Goal: Contribute content: Contribute content

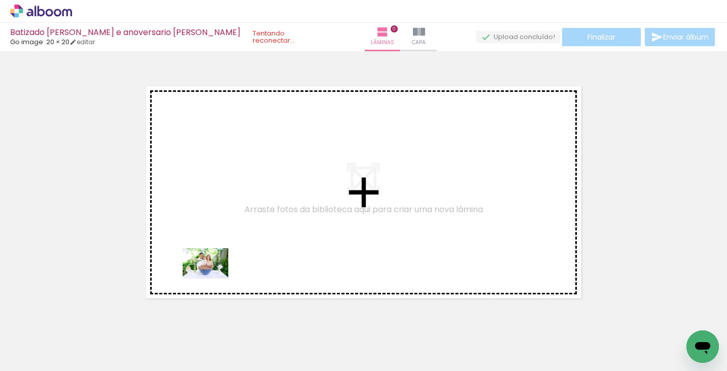
drag, startPoint x: 108, startPoint y: 347, endPoint x: 213, endPoint y: 278, distance: 125.3
click at [213, 278] on quentale-workspace at bounding box center [363, 185] width 727 height 371
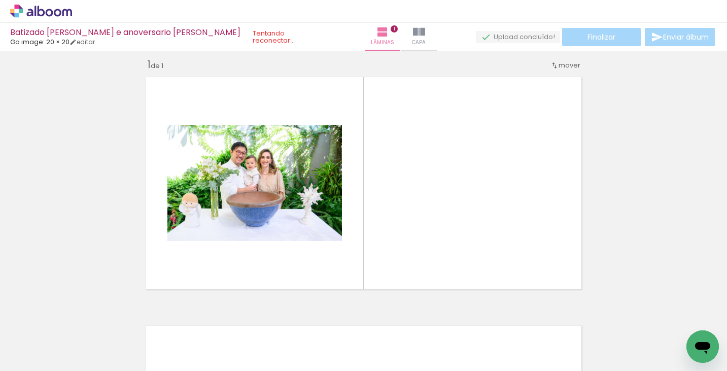
scroll to position [13, 0]
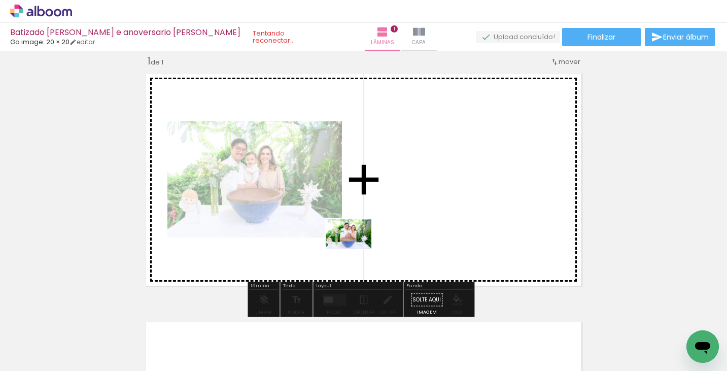
drag, startPoint x: 155, startPoint y: 339, endPoint x: 356, endPoint y: 249, distance: 220.0
click at [356, 249] on quentale-workspace at bounding box center [363, 185] width 727 height 371
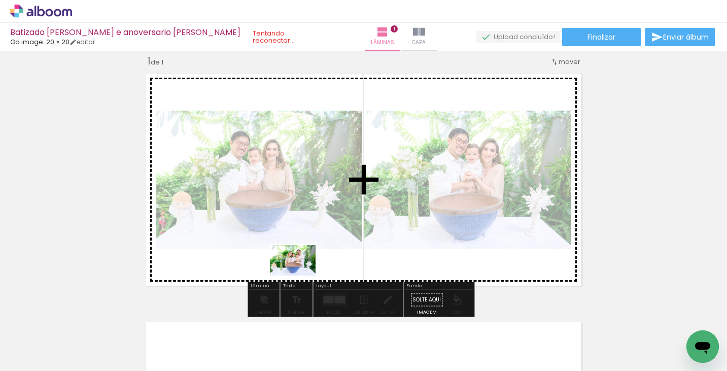
drag, startPoint x: 220, startPoint y: 341, endPoint x: 300, endPoint y: 275, distance: 104.2
click at [300, 275] on quentale-workspace at bounding box center [363, 185] width 727 height 371
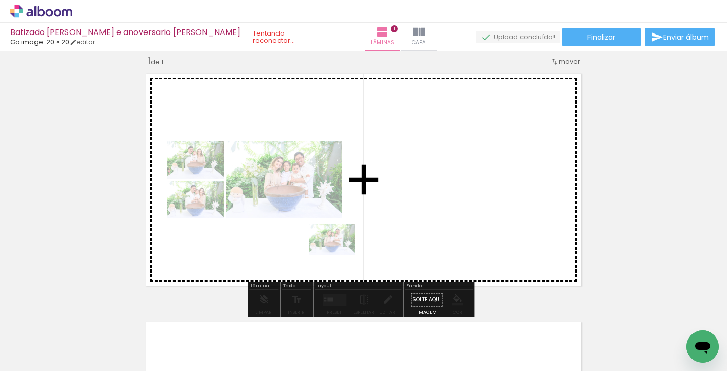
drag, startPoint x: 228, startPoint y: 345, endPoint x: 339, endPoint y: 255, distance: 143.4
click at [339, 255] on quentale-workspace at bounding box center [363, 185] width 727 height 371
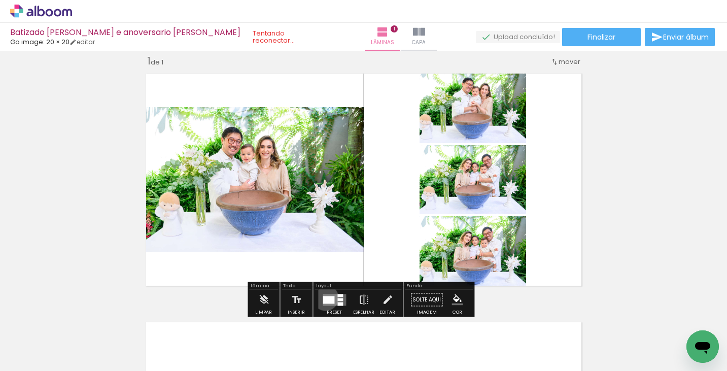
click at [323, 297] on div at bounding box center [329, 300] width 12 height 8
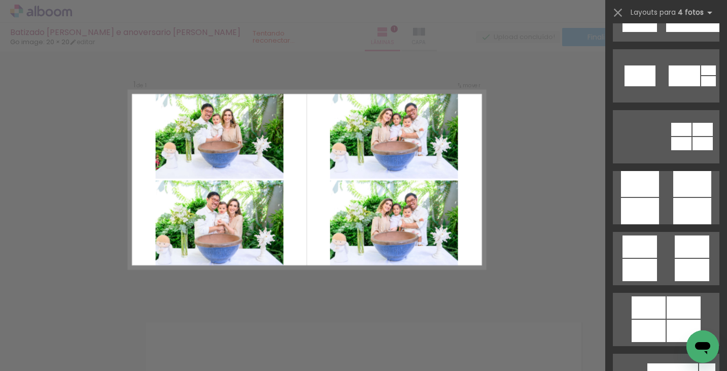
scroll to position [2728, 0]
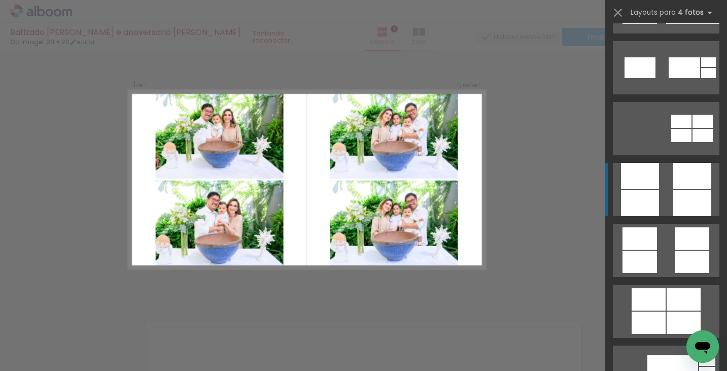
click at [673, 188] on div at bounding box center [692, 176] width 38 height 26
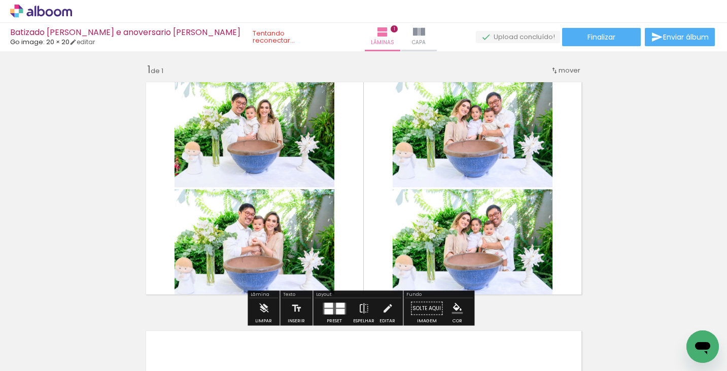
scroll to position [3, 0]
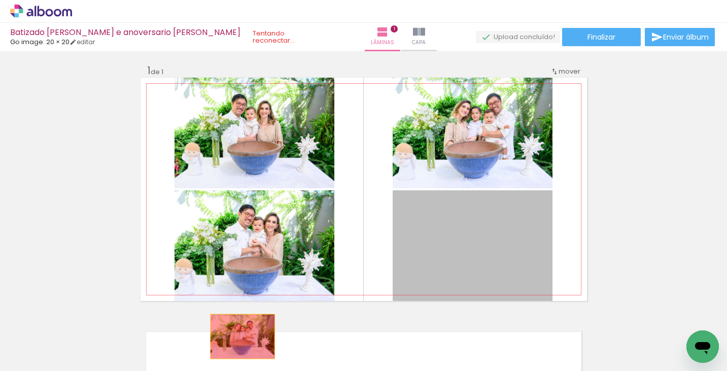
drag, startPoint x: 492, startPoint y: 242, endPoint x: 236, endPoint y: 336, distance: 272.9
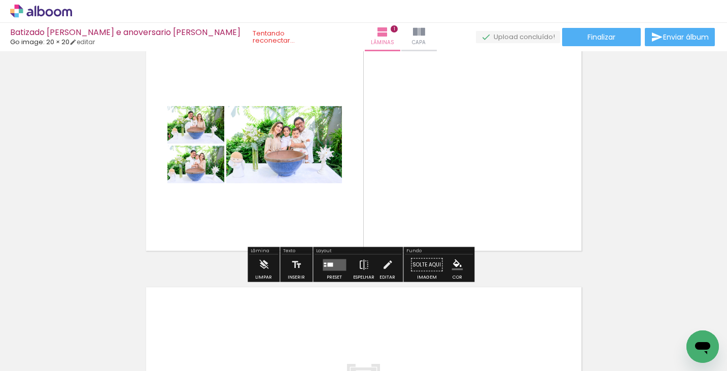
scroll to position [56, 0]
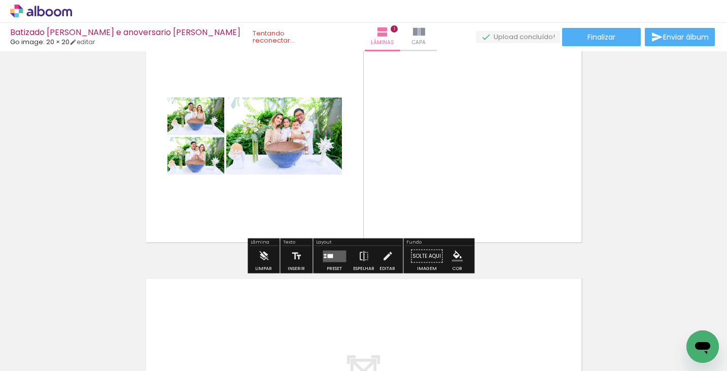
click at [332, 253] on quentale-layouter at bounding box center [334, 256] width 23 height 12
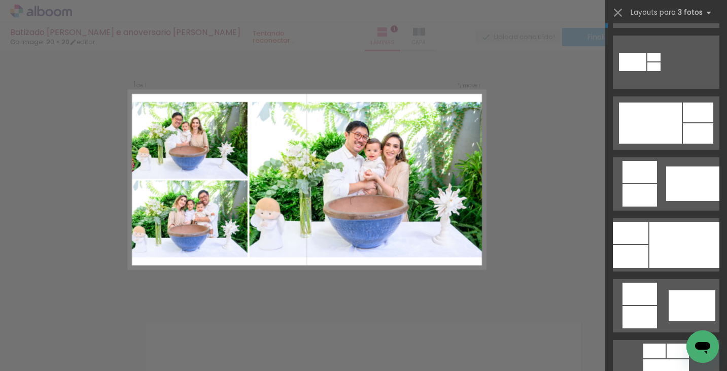
scroll to position [556, 0]
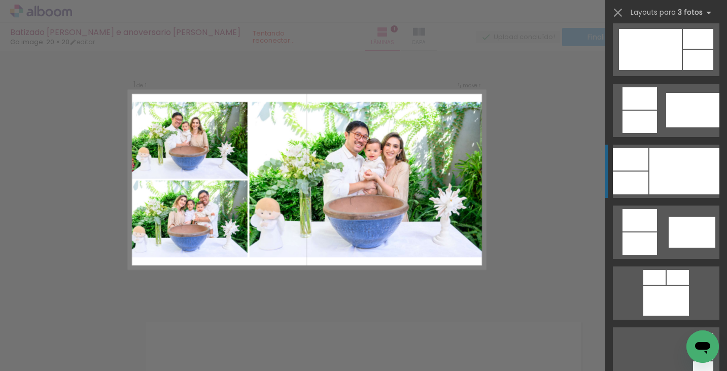
click at [661, 180] on div at bounding box center [684, 171] width 70 height 46
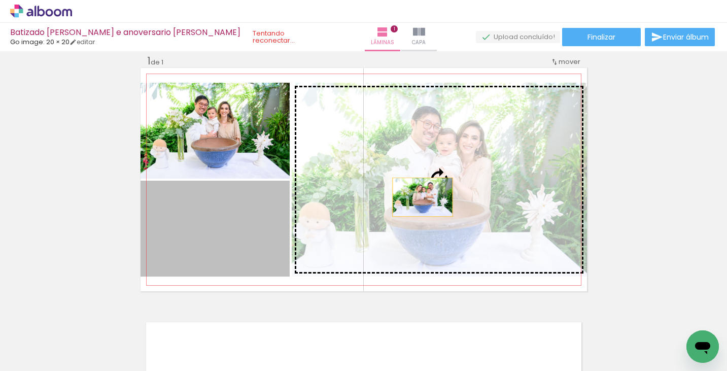
drag, startPoint x: 239, startPoint y: 217, endPoint x: 422, endPoint y: 196, distance: 184.3
click at [0, 0] on slot at bounding box center [0, 0] width 0 height 0
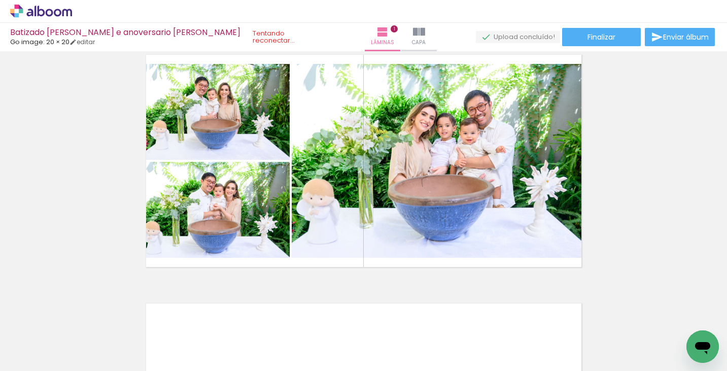
scroll to position [26, 0]
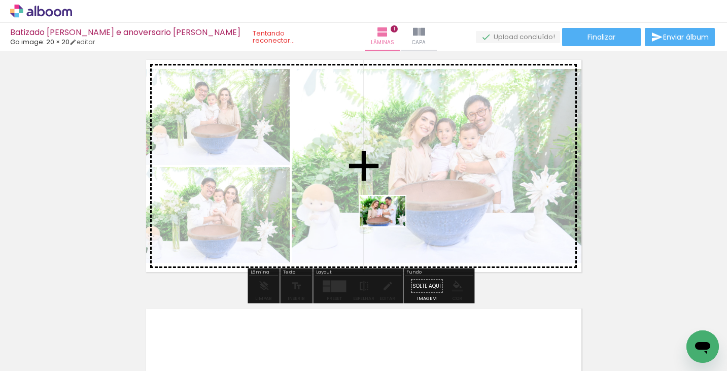
drag, startPoint x: 279, startPoint y: 345, endPoint x: 393, endPoint y: 224, distance: 166.1
click at [393, 224] on quentale-workspace at bounding box center [363, 185] width 727 height 371
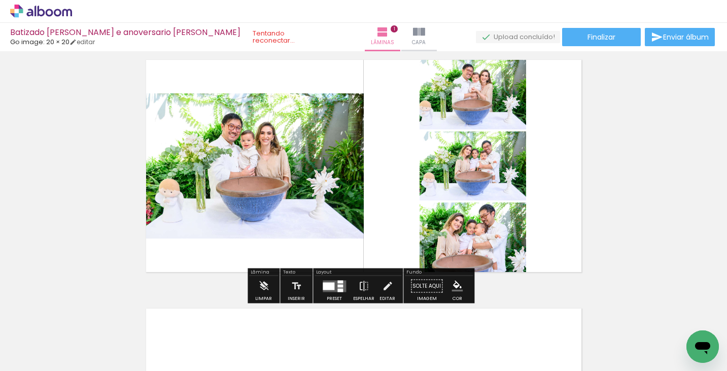
click at [329, 287] on div at bounding box center [329, 286] width 12 height 8
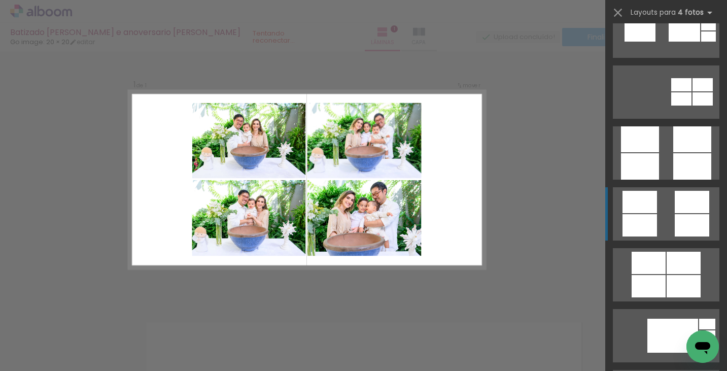
scroll to position [2846, 0]
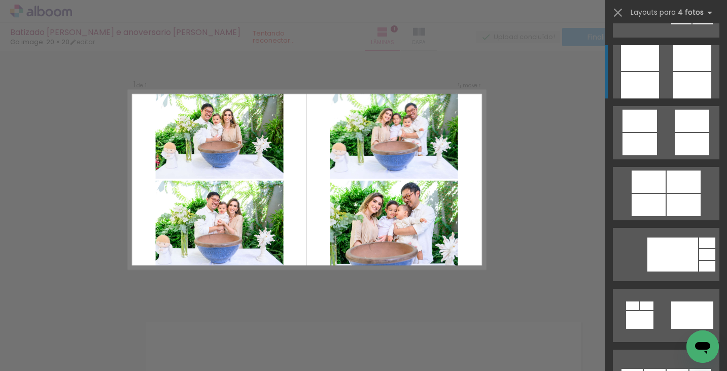
click at [668, 167] on quentale-layouter at bounding box center [666, 193] width 106 height 53
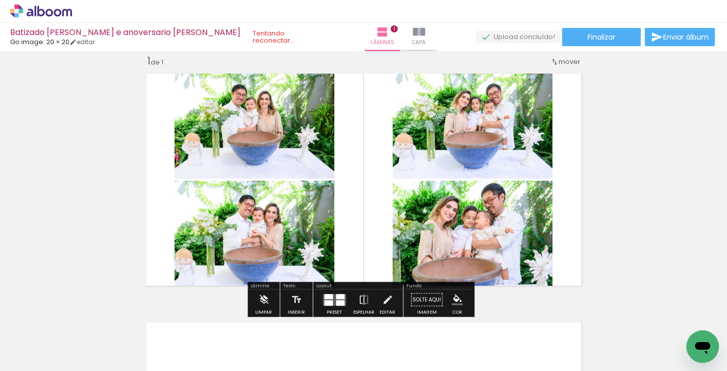
click at [638, 140] on div "Inserir lâmina 1 de 1" at bounding box center [363, 290] width 727 height 497
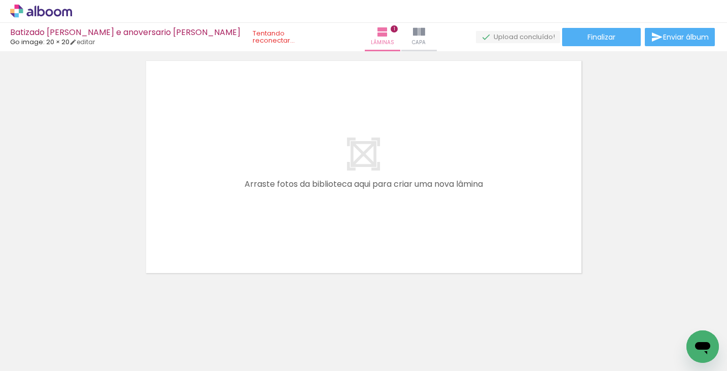
scroll to position [0, 859]
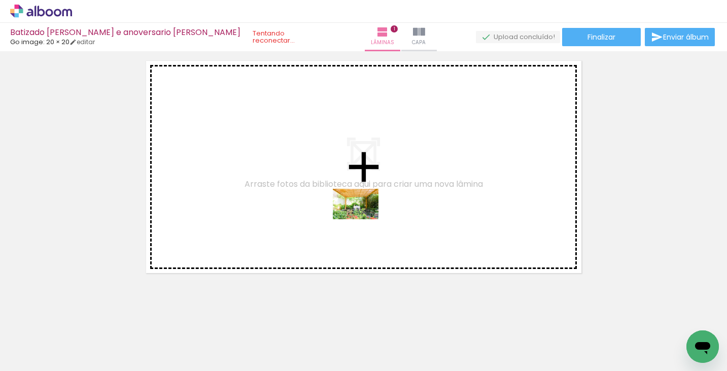
drag, startPoint x: 488, startPoint y: 336, endPoint x: 363, endPoint y: 219, distance: 171.2
click at [363, 219] on quentale-workspace at bounding box center [363, 185] width 727 height 371
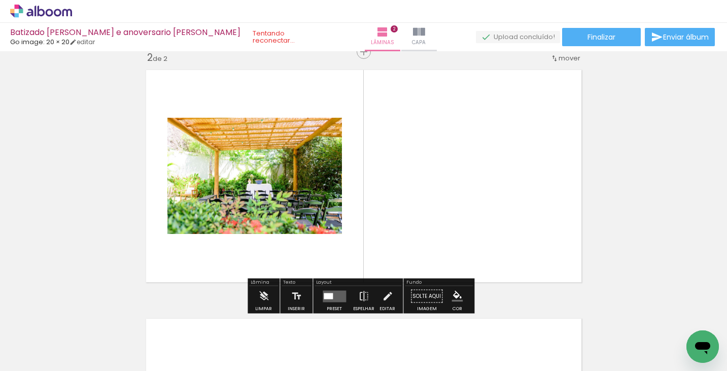
scroll to position [261, 0]
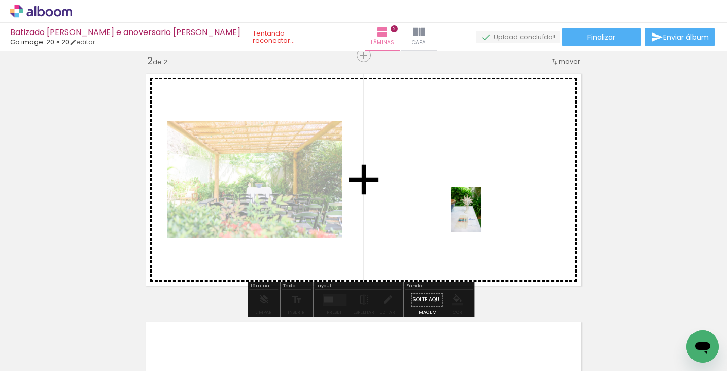
drag, startPoint x: 548, startPoint y: 338, endPoint x: 481, endPoint y: 217, distance: 138.2
click at [481, 217] on quentale-workspace at bounding box center [363, 185] width 727 height 371
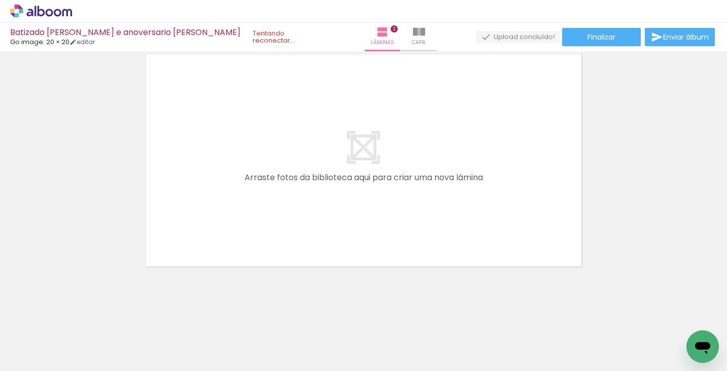
scroll to position [0, 1127]
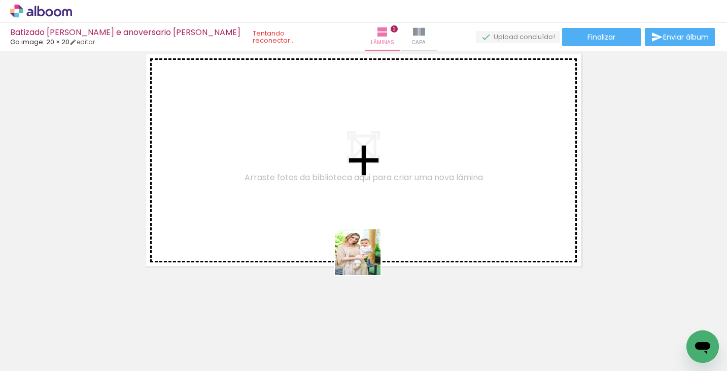
drag, startPoint x: 342, startPoint y: 350, endPoint x: 370, endPoint y: 240, distance: 113.5
click at [370, 240] on quentale-workspace at bounding box center [363, 185] width 727 height 371
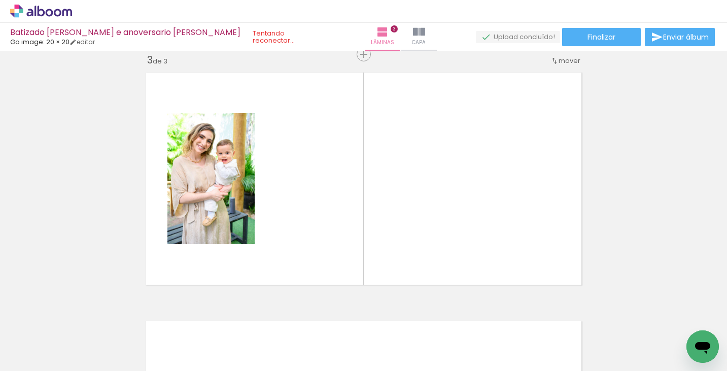
scroll to position [510, 0]
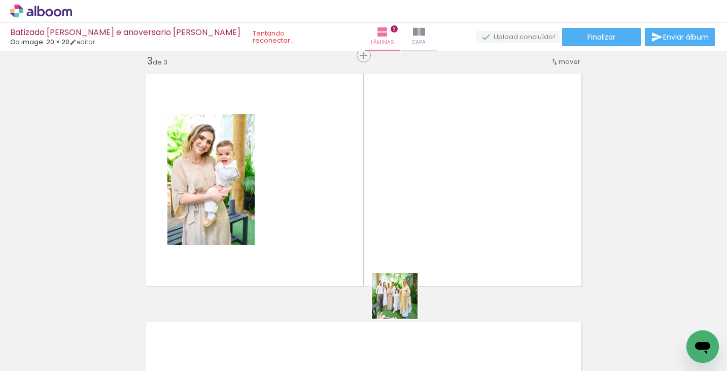
drag, startPoint x: 394, startPoint y: 343, endPoint x: 415, endPoint y: 245, distance: 100.2
click at [415, 245] on quentale-workspace at bounding box center [363, 185] width 727 height 371
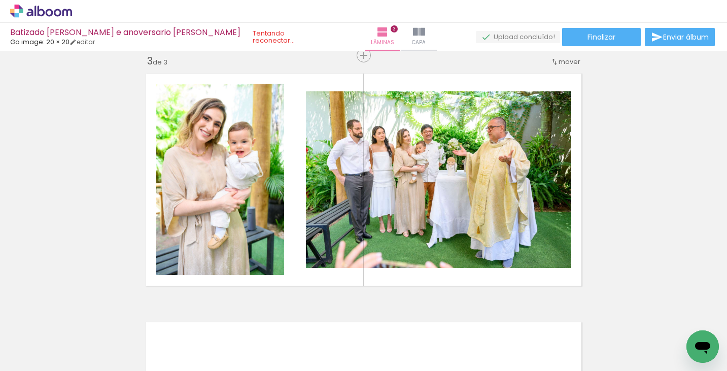
scroll to position [0, 1366]
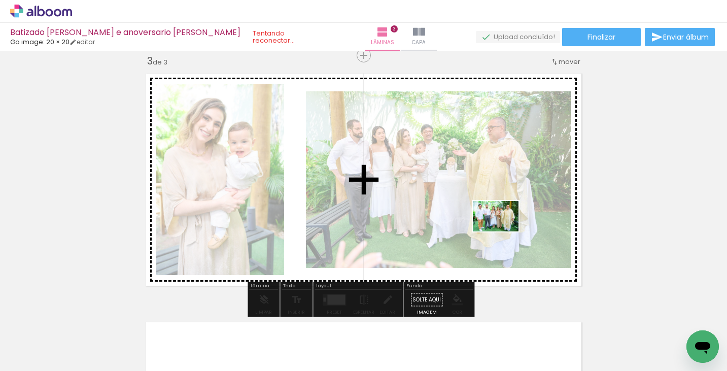
drag, startPoint x: 611, startPoint y: 336, endPoint x: 503, endPoint y: 231, distance: 150.6
click at [503, 231] on quentale-workspace at bounding box center [363, 185] width 727 height 371
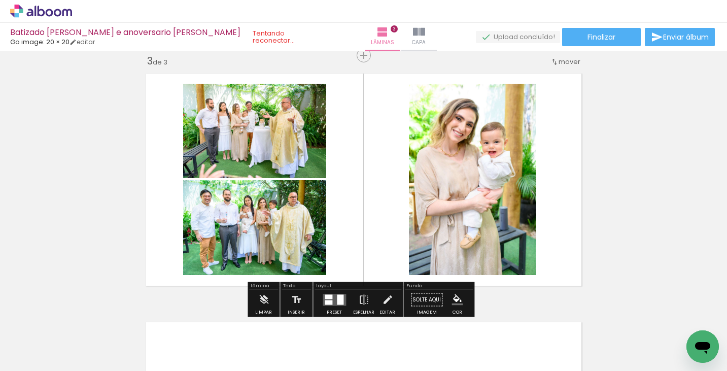
click at [337, 298] on div at bounding box center [340, 299] width 7 height 10
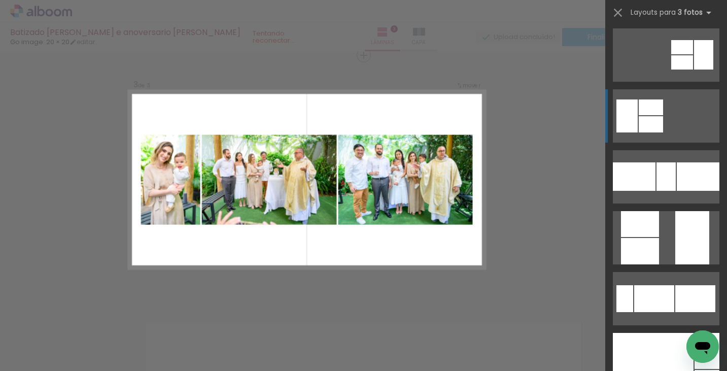
scroll to position [390, 0]
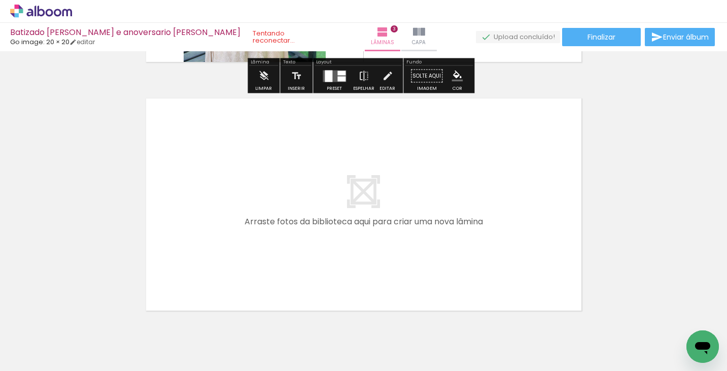
scroll to position [736, 0]
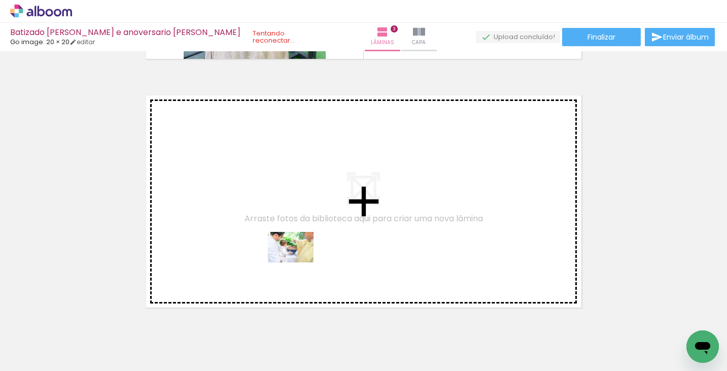
drag, startPoint x: 277, startPoint y: 343, endPoint x: 298, endPoint y: 262, distance: 83.9
click at [298, 262] on quentale-workspace at bounding box center [363, 185] width 727 height 371
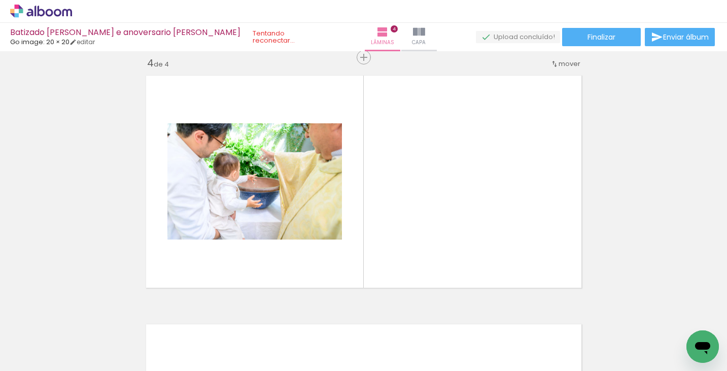
scroll to position [758, 0]
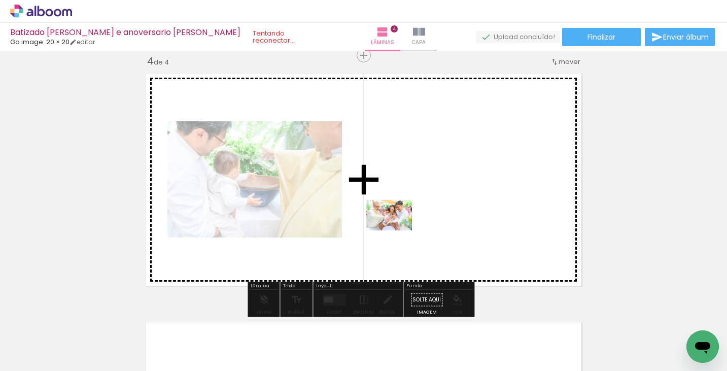
drag, startPoint x: 322, startPoint y: 335, endPoint x: 397, endPoint y: 230, distance: 129.0
click at [397, 230] on quentale-workspace at bounding box center [363, 185] width 727 height 371
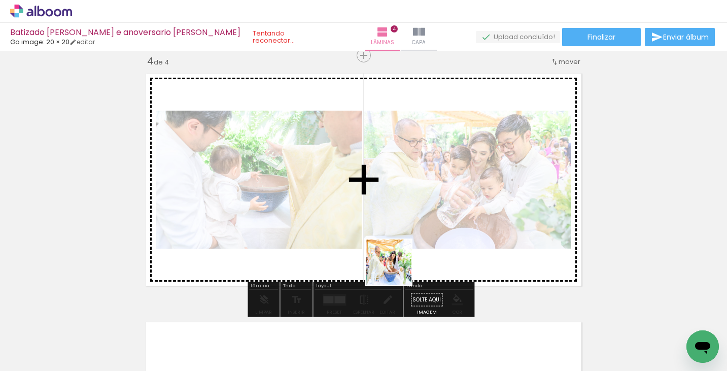
drag, startPoint x: 397, startPoint y: 345, endPoint x: 399, endPoint y: 239, distance: 105.5
click at [386, 231] on quentale-workspace at bounding box center [363, 185] width 727 height 371
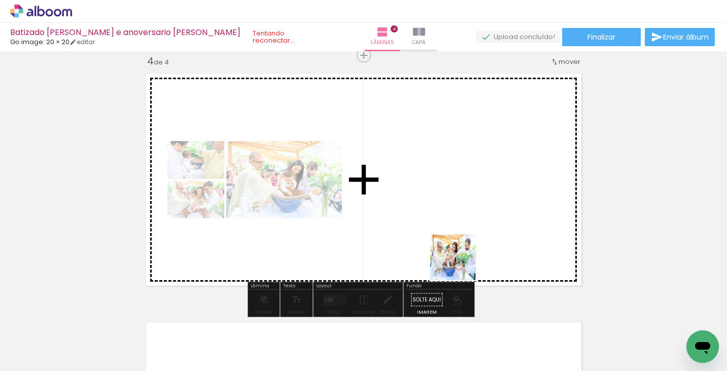
drag, startPoint x: 449, startPoint y: 343, endPoint x: 461, endPoint y: 251, distance: 93.6
click at [461, 251] on quentale-workspace at bounding box center [363, 185] width 727 height 371
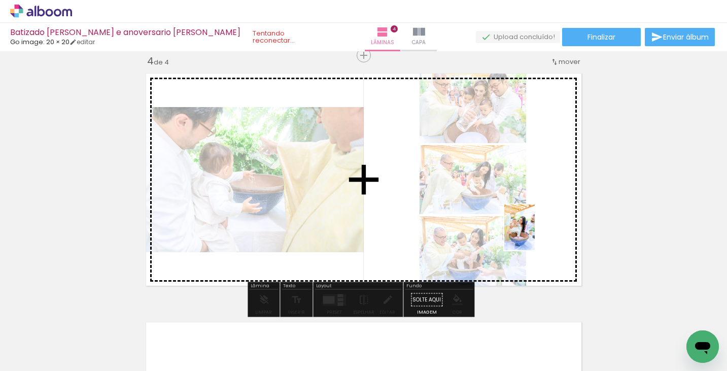
drag, startPoint x: 507, startPoint y: 345, endPoint x: 457, endPoint y: 303, distance: 65.5
click at [535, 234] on quentale-workspace at bounding box center [363, 185] width 727 height 371
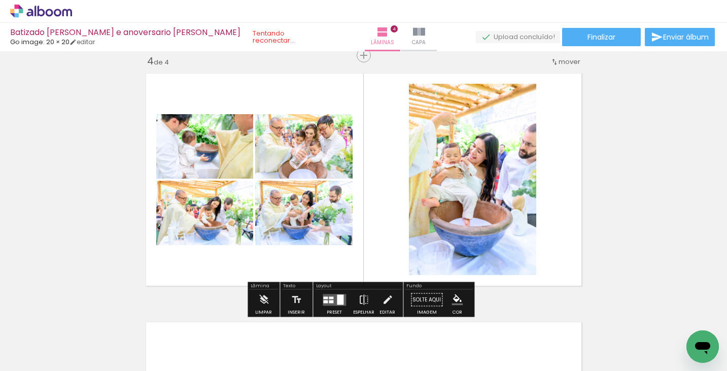
click at [337, 300] on div at bounding box center [340, 299] width 7 height 10
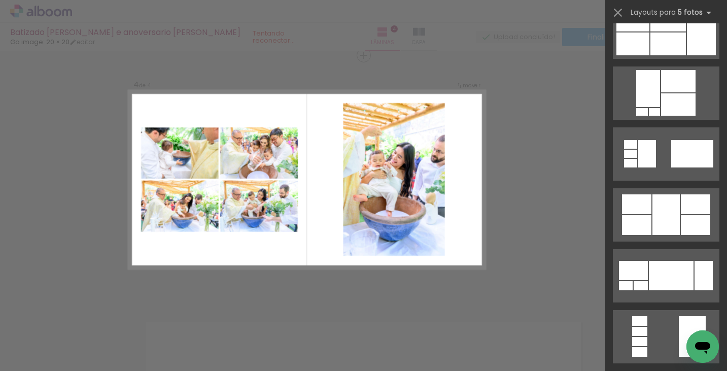
scroll to position [0, 0]
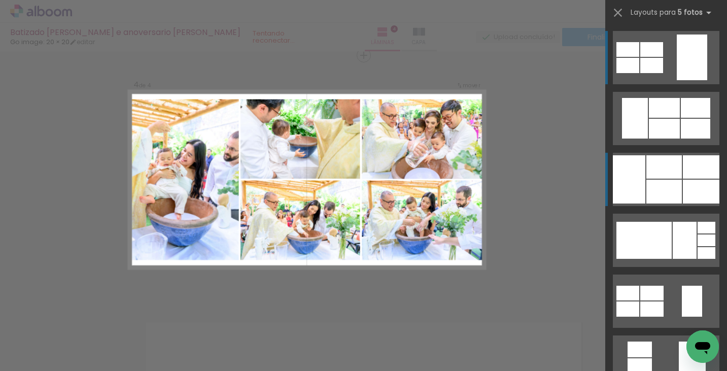
click at [650, 118] on div at bounding box center [664, 108] width 31 height 20
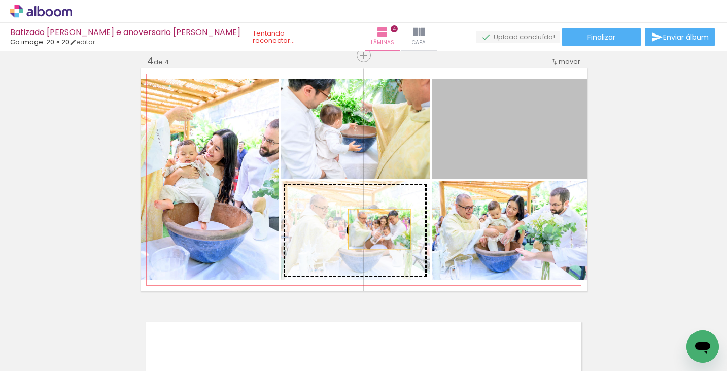
drag, startPoint x: 528, startPoint y: 129, endPoint x: 375, endPoint y: 229, distance: 182.4
click at [0, 0] on slot at bounding box center [0, 0] width 0 height 0
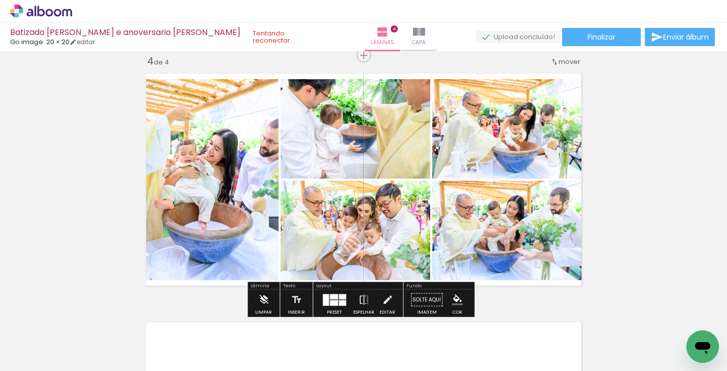
click at [340, 300] on div at bounding box center [342, 303] width 7 height 6
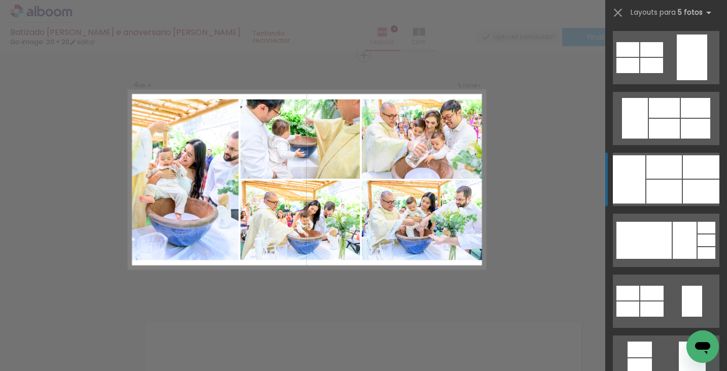
scroll to position [122, 0]
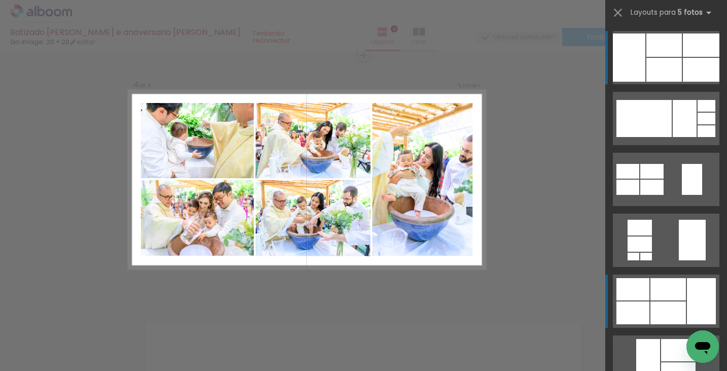
click at [650, 17] on div at bounding box center [664, 7] width 31 height 20
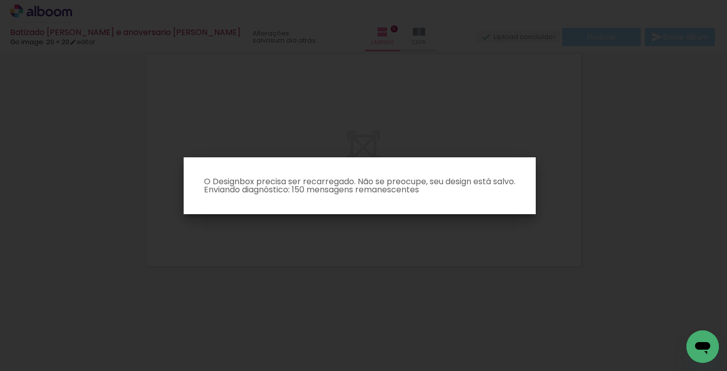
scroll to position [32, 0]
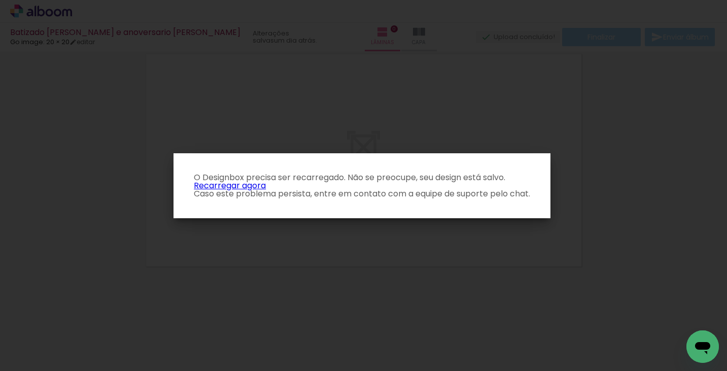
click at [241, 188] on p "O Designbox precisa ser recarregado. Não se preocupe, seu design está salvo. Re…" at bounding box center [362, 185] width 361 height 24
click at [241, 185] on link "Recarregar agora" at bounding box center [230, 186] width 72 height 12
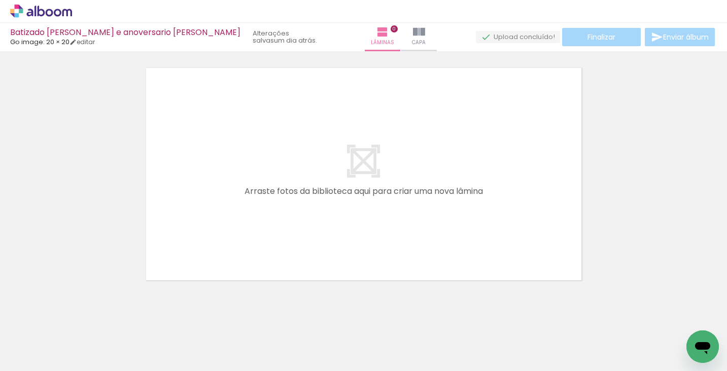
scroll to position [32, 0]
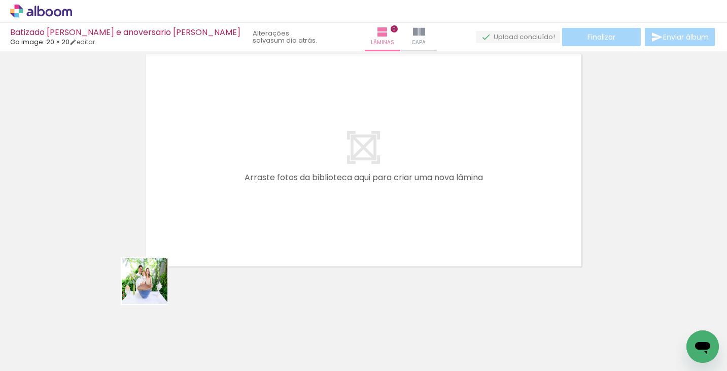
drag, startPoint x: 103, startPoint y: 340, endPoint x: 152, endPoint y: 346, distance: 49.1
click at [224, 228] on quentale-workspace at bounding box center [363, 185] width 727 height 371
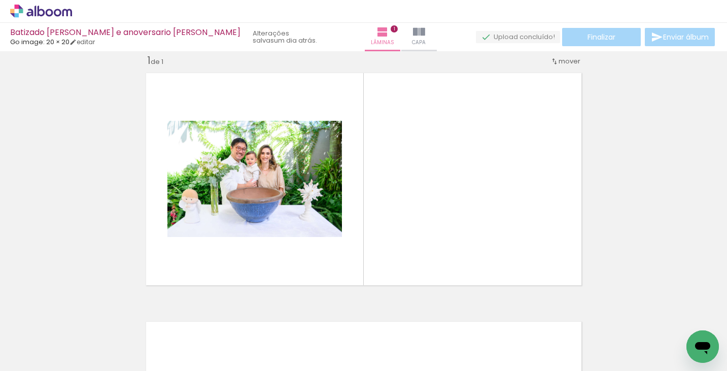
scroll to position [13, 0]
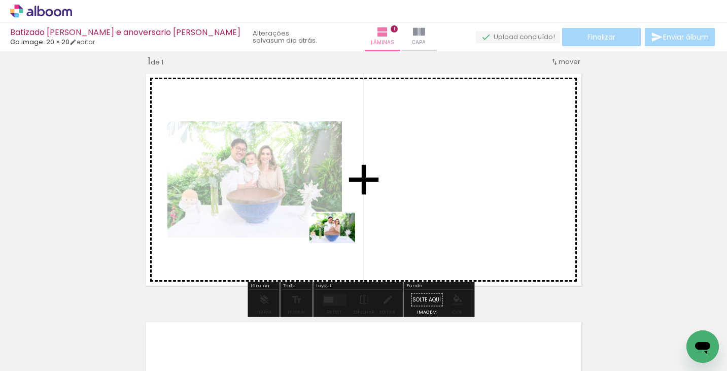
drag, startPoint x: 151, startPoint y: 349, endPoint x: 340, endPoint y: 243, distance: 217.5
click at [340, 243] on quentale-workspace at bounding box center [363, 185] width 727 height 371
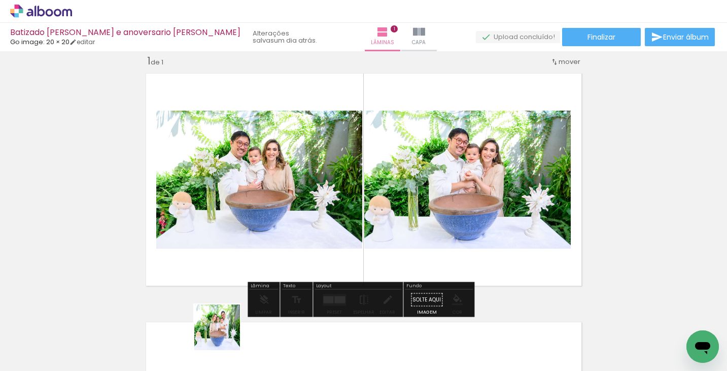
drag, startPoint x: 225, startPoint y: 335, endPoint x: 337, endPoint y: 227, distance: 155.7
click at [337, 227] on quentale-workspace at bounding box center [363, 185] width 727 height 371
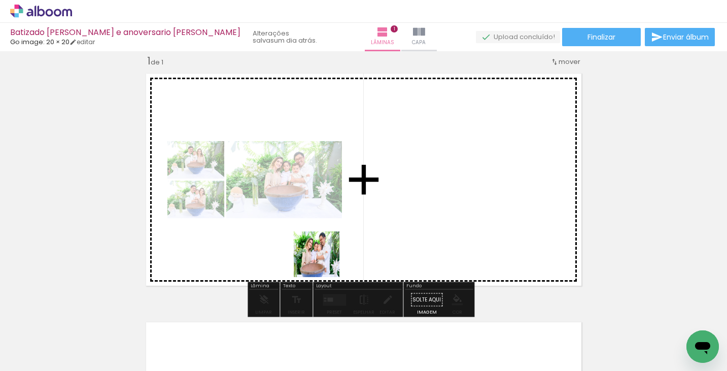
drag, startPoint x: 318, startPoint y: 270, endPoint x: 350, endPoint y: 274, distance: 32.3
click at [361, 218] on quentale-workspace at bounding box center [363, 185] width 727 height 371
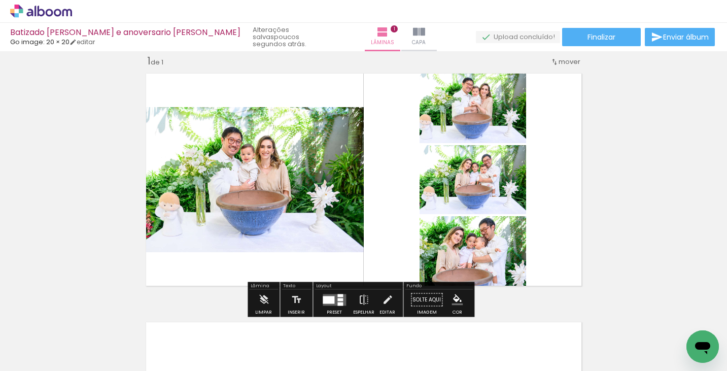
click at [326, 303] on quentale-layouter at bounding box center [334, 300] width 23 height 12
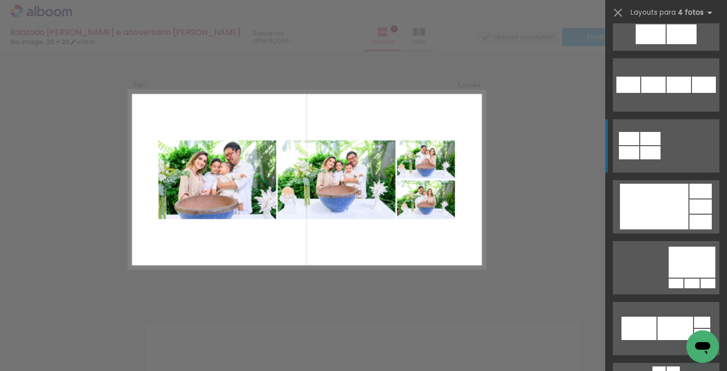
scroll to position [2698, 0]
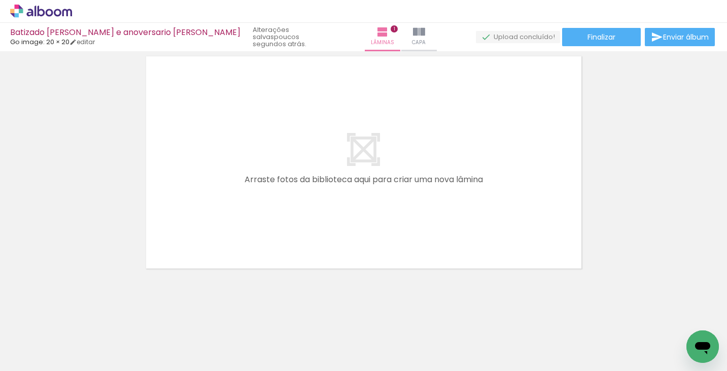
scroll to position [0, 1056]
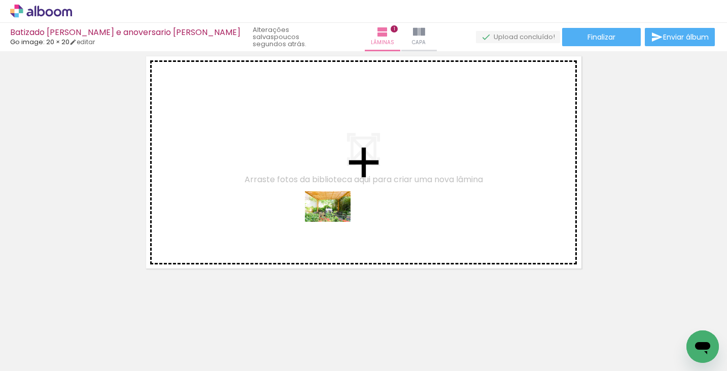
drag, startPoint x: 301, startPoint y: 336, endPoint x: 335, endPoint y: 222, distance: 119.7
click at [335, 222] on quentale-workspace at bounding box center [363, 185] width 727 height 371
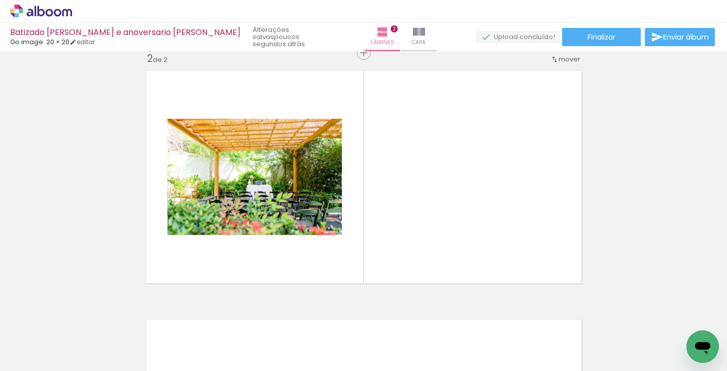
scroll to position [261, 0]
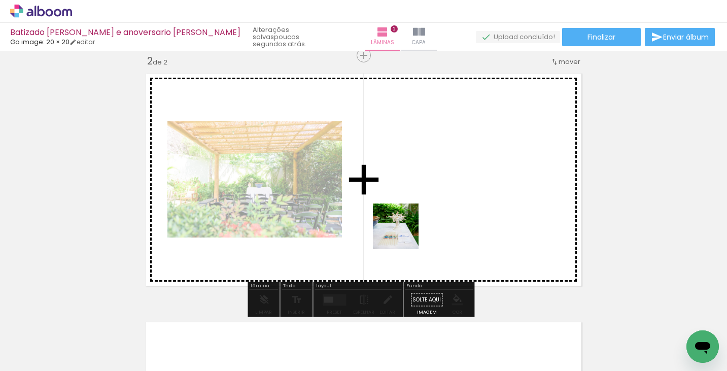
drag, startPoint x: 348, startPoint y: 341, endPoint x: 404, endPoint y: 233, distance: 121.6
click at [404, 233] on quentale-workspace at bounding box center [363, 185] width 727 height 371
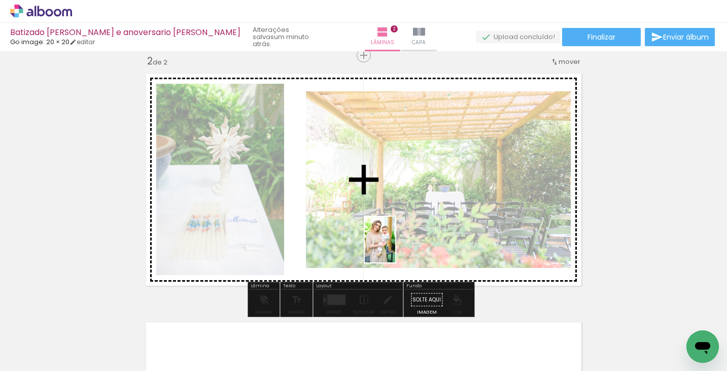
drag, startPoint x: 420, startPoint y: 352, endPoint x: 394, endPoint y: 242, distance: 113.5
click at [394, 242] on quentale-workspace at bounding box center [363, 185] width 727 height 371
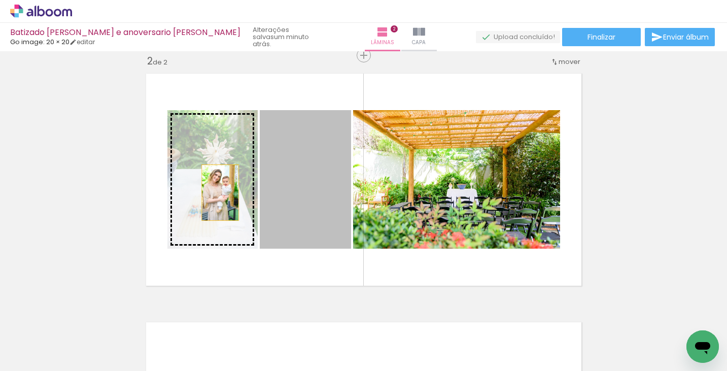
drag, startPoint x: 316, startPoint y: 189, endPoint x: 216, endPoint y: 192, distance: 100.0
click at [0, 0] on slot at bounding box center [0, 0] width 0 height 0
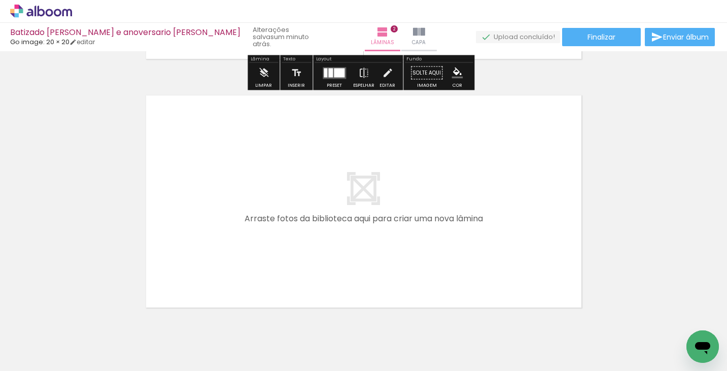
scroll to position [529, 0]
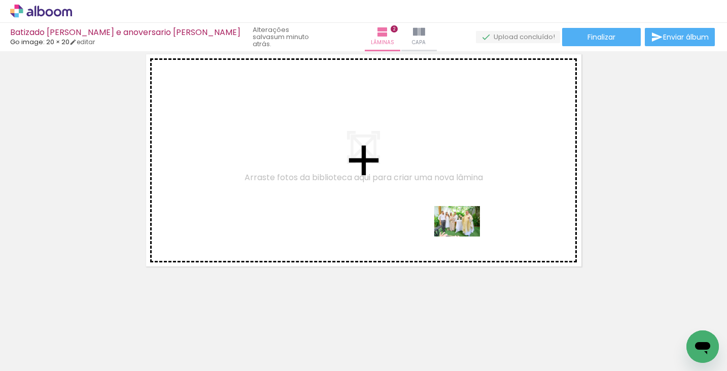
drag, startPoint x: 476, startPoint y: 336, endPoint x: 465, endPoint y: 236, distance: 100.5
click at [465, 236] on quentale-workspace at bounding box center [363, 185] width 727 height 371
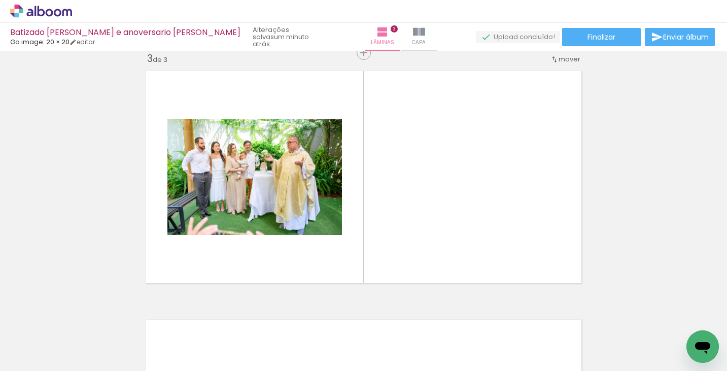
scroll to position [510, 0]
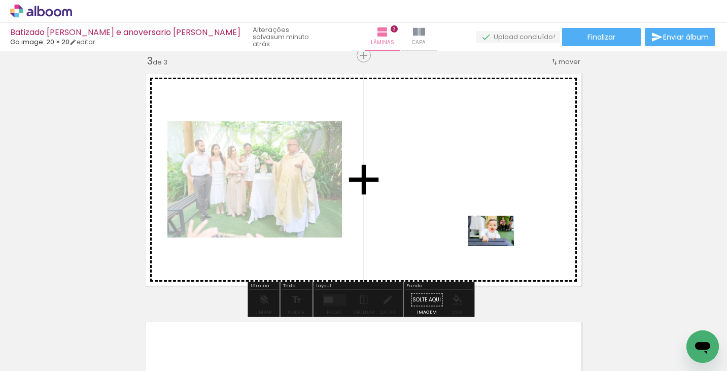
drag, startPoint x: 523, startPoint y: 351, endPoint x: 499, endPoint y: 246, distance: 108.4
click at [499, 246] on quentale-workspace at bounding box center [363, 185] width 727 height 371
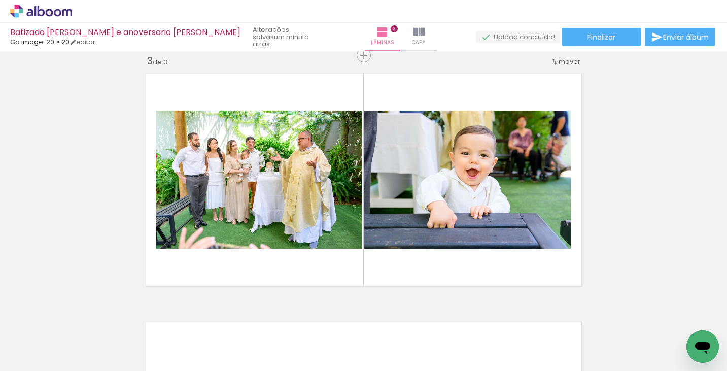
scroll to position [0, 1460]
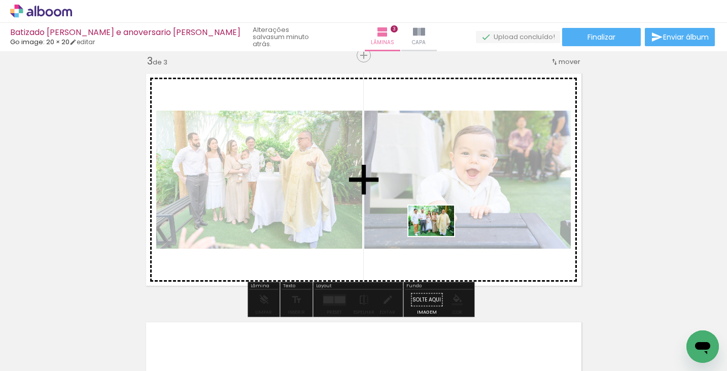
drag, startPoint x: 532, startPoint y: 344, endPoint x: 437, endPoint y: 234, distance: 145.6
click at [437, 234] on quentale-workspace at bounding box center [363, 185] width 727 height 371
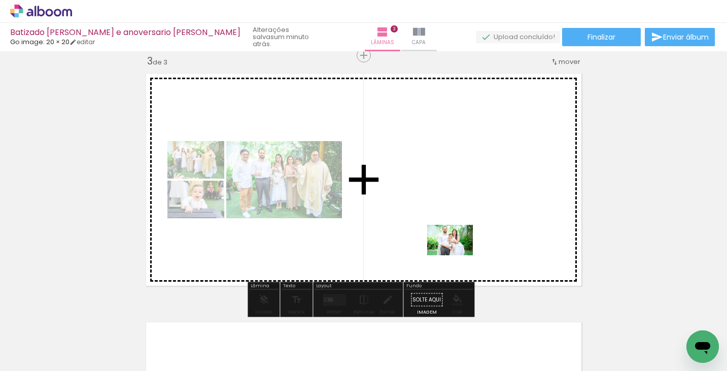
drag, startPoint x: 628, startPoint y: 343, endPoint x: 435, endPoint y: 236, distance: 220.4
click at [435, 236] on quentale-workspace at bounding box center [363, 185] width 727 height 371
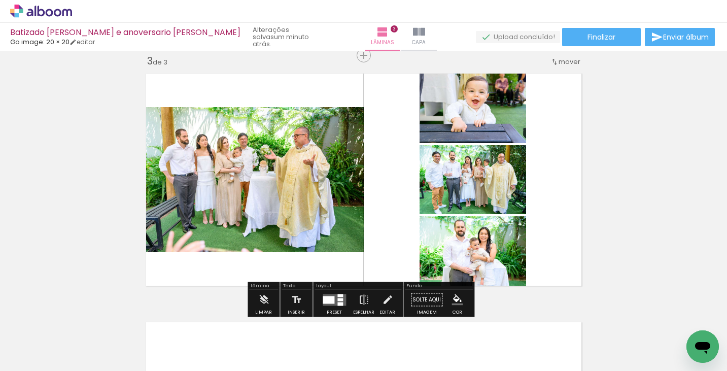
click at [327, 296] on div at bounding box center [329, 300] width 12 height 8
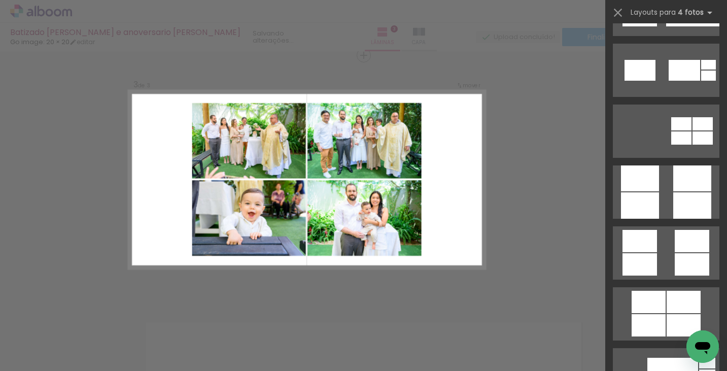
scroll to position [2822, 0]
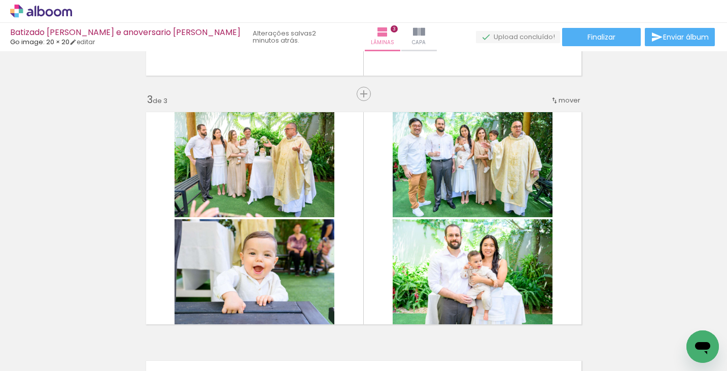
scroll to position [530, 0]
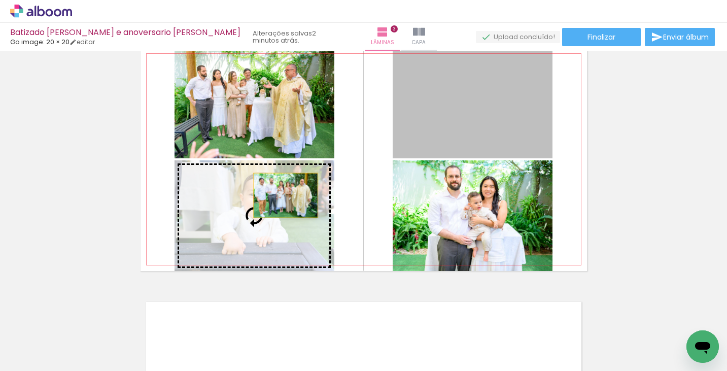
drag, startPoint x: 485, startPoint y: 100, endPoint x: 281, endPoint y: 195, distance: 224.8
click at [0, 0] on slot at bounding box center [0, 0] width 0 height 0
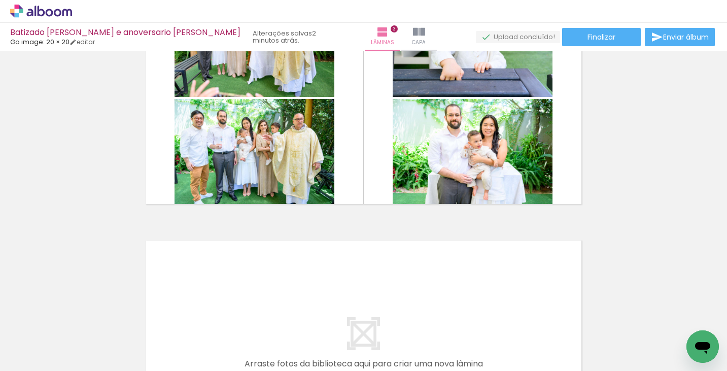
scroll to position [554, 0]
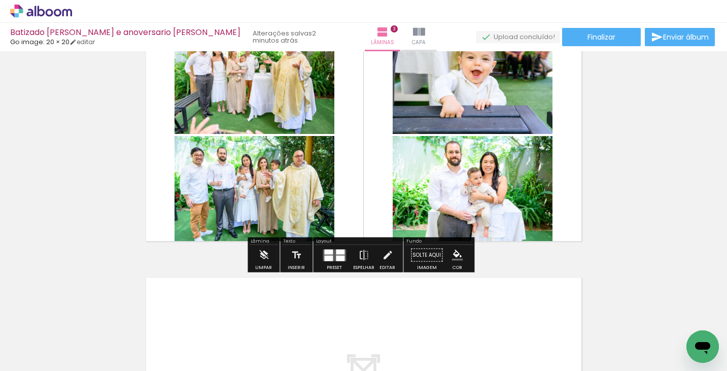
click at [494, 197] on quentale-photo at bounding box center [473, 191] width 160 height 111
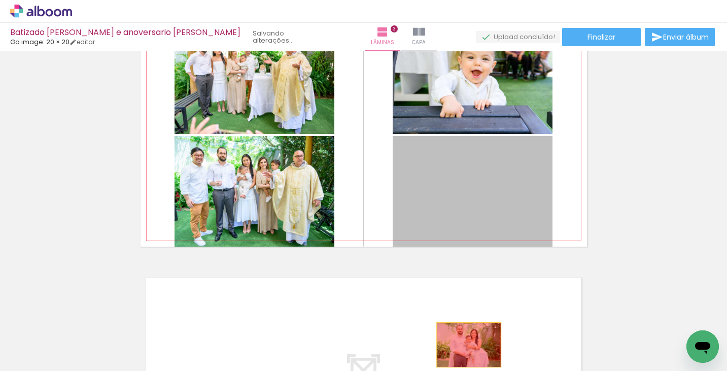
drag, startPoint x: 513, startPoint y: 205, endPoint x: 453, endPoint y: 354, distance: 160.5
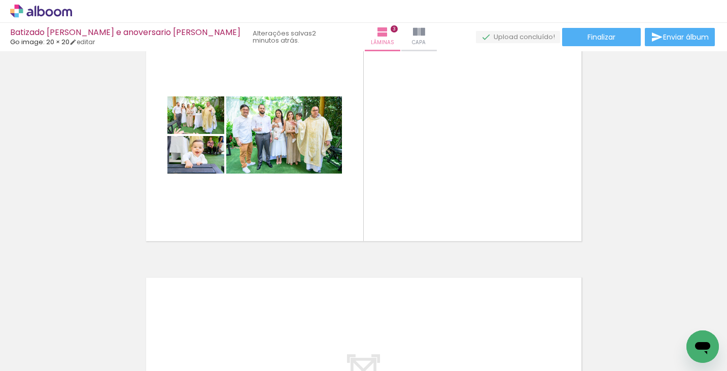
scroll to position [0, 1644]
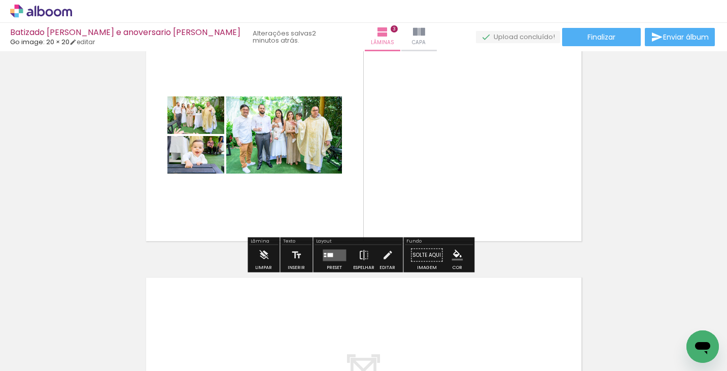
click at [332, 257] on quentale-layouter at bounding box center [334, 255] width 23 height 12
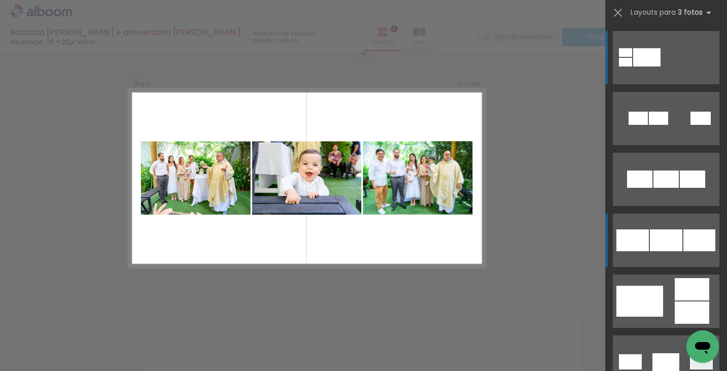
scroll to position [510, 0]
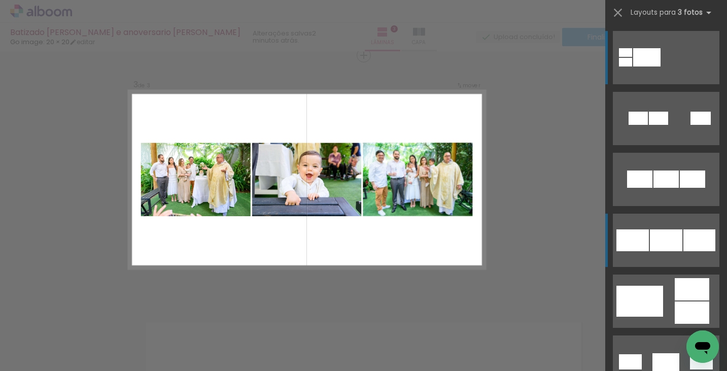
click at [659, 188] on div at bounding box center [665, 178] width 25 height 17
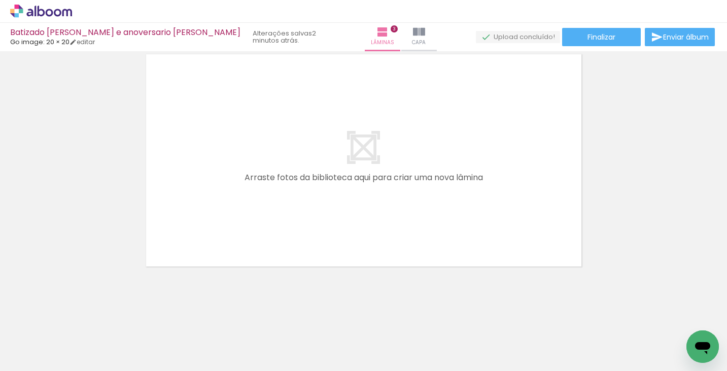
scroll to position [0, 1425]
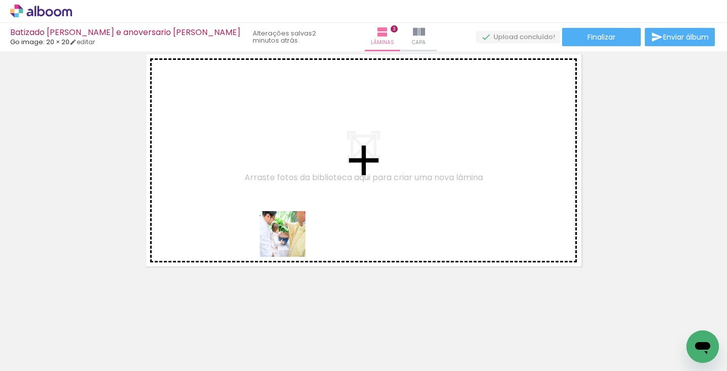
drag, startPoint x: 224, startPoint y: 337, endPoint x: 300, endPoint y: 300, distance: 84.6
click at [310, 211] on quentale-workspace at bounding box center [363, 185] width 727 height 371
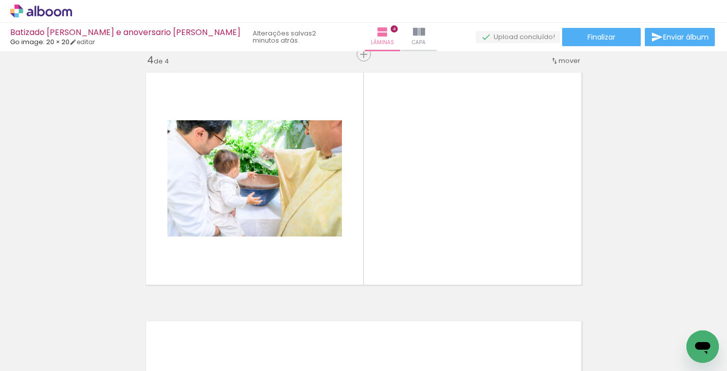
scroll to position [758, 0]
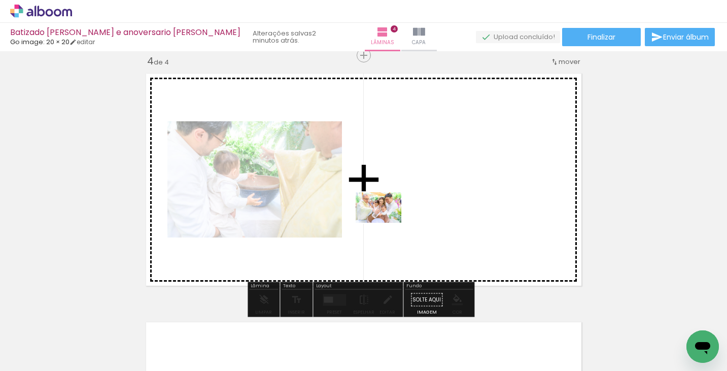
drag, startPoint x: 278, startPoint y: 337, endPoint x: 386, endPoint y: 223, distance: 157.1
click at [386, 223] on quentale-workspace at bounding box center [363, 185] width 727 height 371
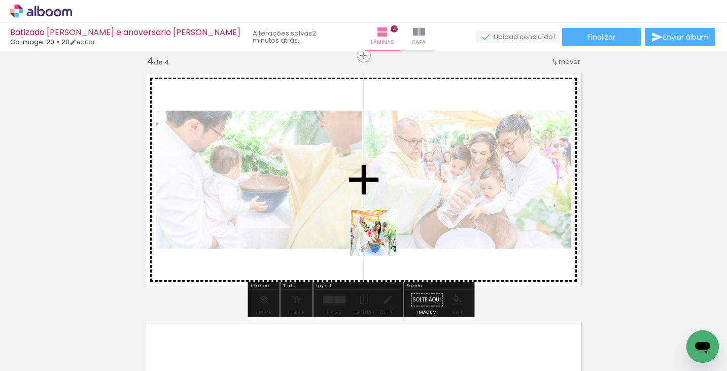
drag, startPoint x: 330, startPoint y: 334, endPoint x: 370, endPoint y: 315, distance: 44.5
click at [382, 238] on quentale-workspace at bounding box center [363, 185] width 727 height 371
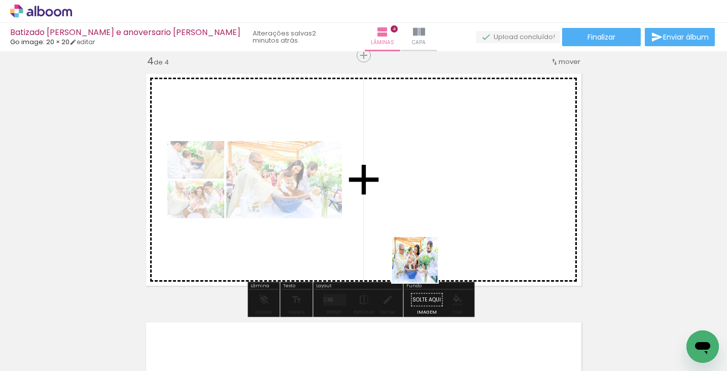
drag, startPoint x: 391, startPoint y: 340, endPoint x: 438, endPoint y: 287, distance: 71.1
click at [453, 206] on quentale-workspace at bounding box center [363, 185] width 727 height 371
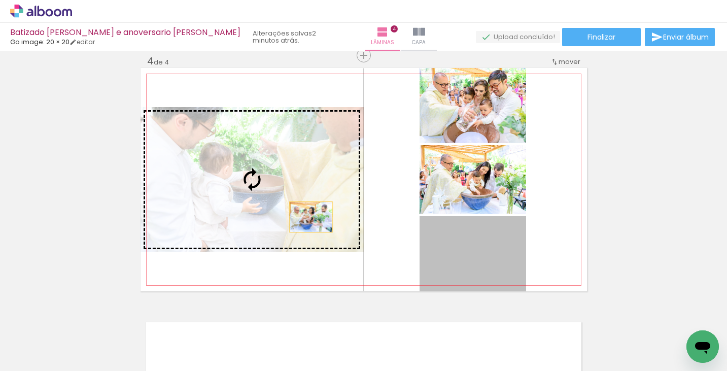
drag, startPoint x: 461, startPoint y: 261, endPoint x: 295, endPoint y: 211, distance: 174.2
click at [0, 0] on slot at bounding box center [0, 0] width 0 height 0
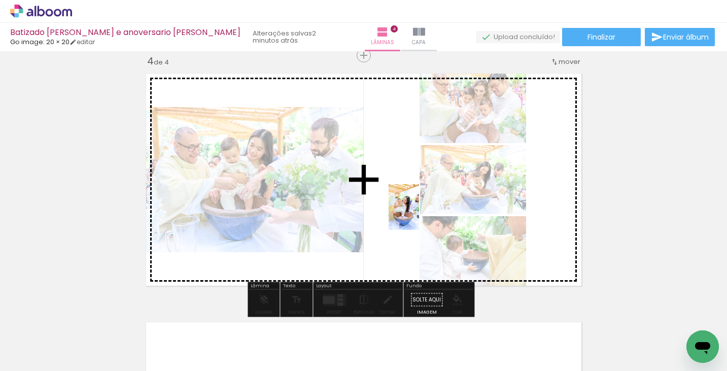
drag, startPoint x: 440, startPoint y: 345, endPoint x: 377, endPoint y: 311, distance: 71.2
click at [419, 214] on quentale-workspace at bounding box center [363, 185] width 727 height 371
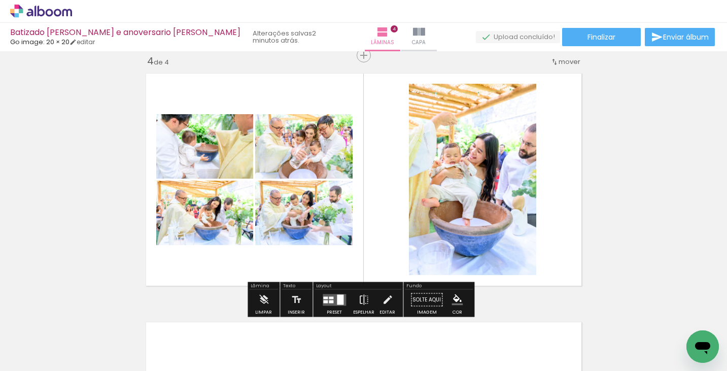
click at [331, 296] on quentale-layouter at bounding box center [334, 300] width 23 height 12
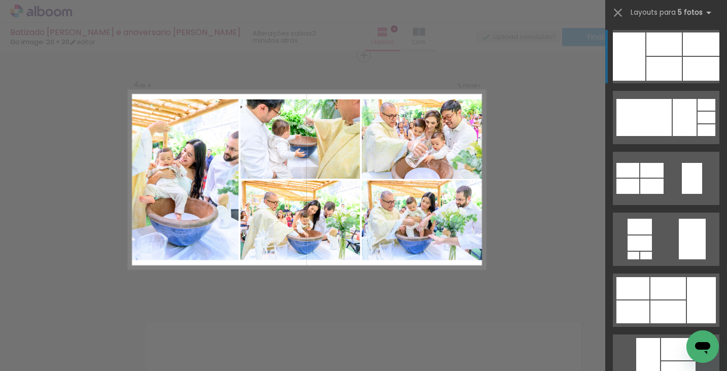
scroll to position [204, 0]
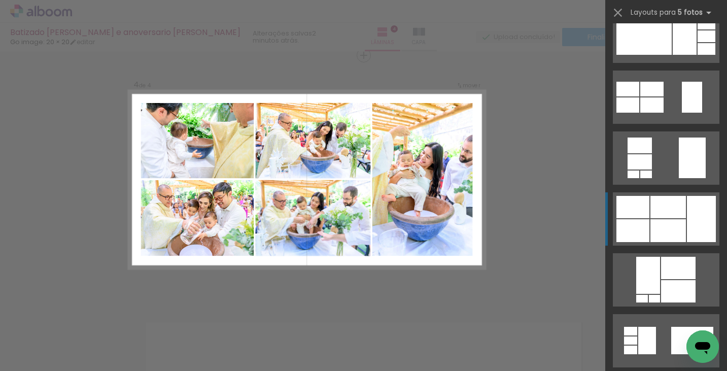
click at [670, 210] on div at bounding box center [667, 207] width 35 height 22
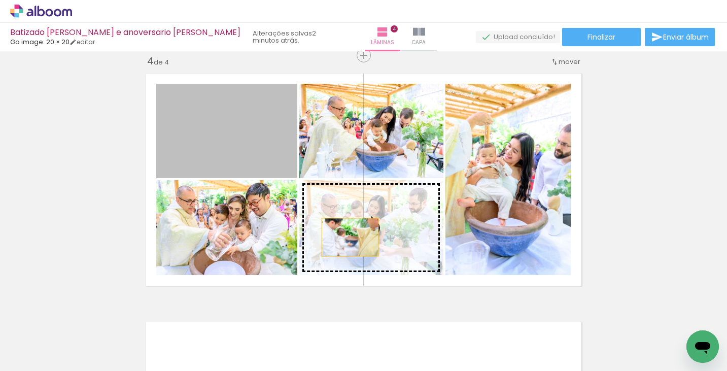
drag, startPoint x: 230, startPoint y: 136, endPoint x: 350, endPoint y: 241, distance: 160.0
click at [0, 0] on slot at bounding box center [0, 0] width 0 height 0
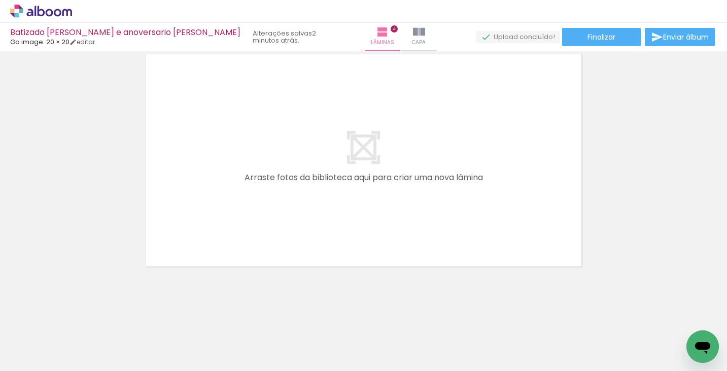
scroll to position [0, 1483]
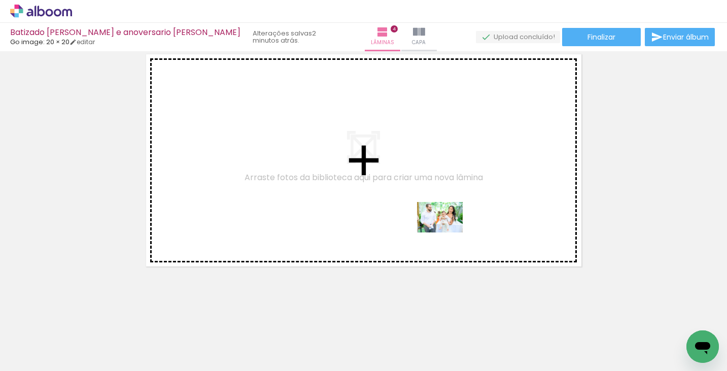
drag, startPoint x: 436, startPoint y: 331, endPoint x: 447, endPoint y: 232, distance: 99.1
click at [447, 232] on quentale-workspace at bounding box center [363, 185] width 727 height 371
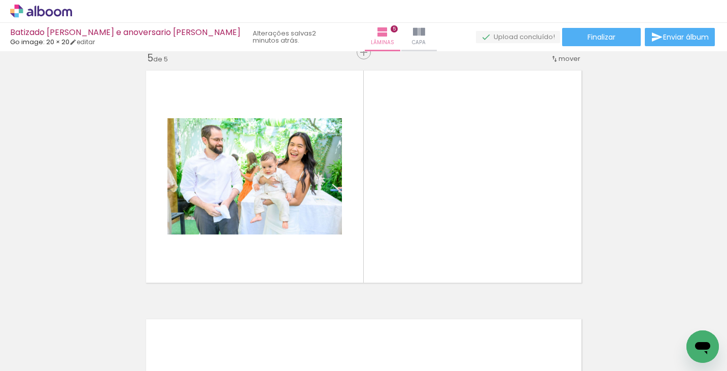
scroll to position [1007, 0]
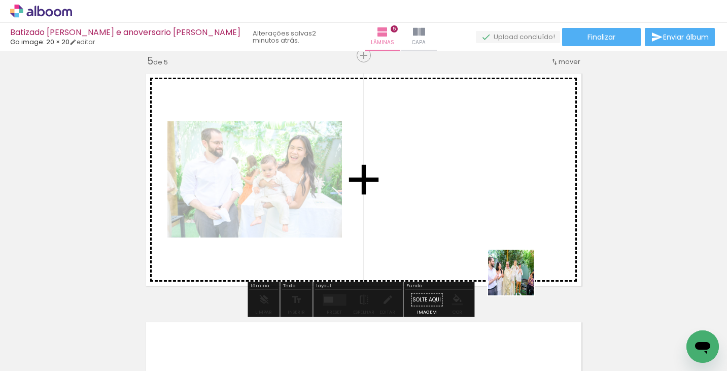
drag, startPoint x: 547, startPoint y: 340, endPoint x: 476, endPoint y: 206, distance: 152.0
click at [476, 206] on quentale-workspace at bounding box center [363, 185] width 727 height 371
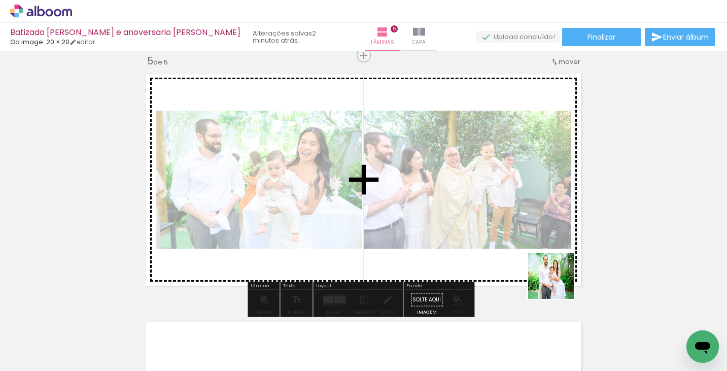
drag, startPoint x: 597, startPoint y: 331, endPoint x: 496, endPoint y: 258, distance: 124.6
click at [500, 222] on quentale-workspace at bounding box center [363, 185] width 727 height 371
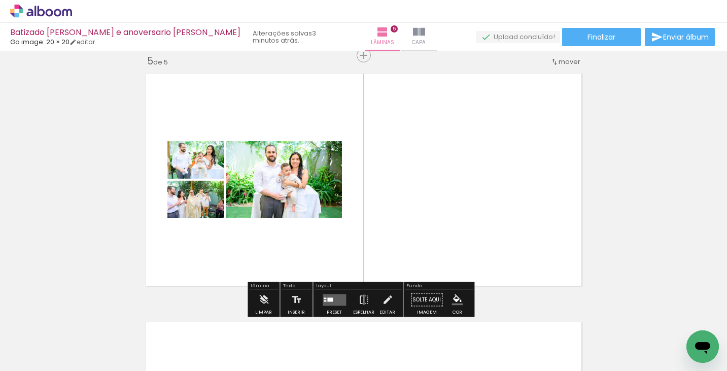
click at [337, 298] on quentale-layouter at bounding box center [334, 300] width 23 height 12
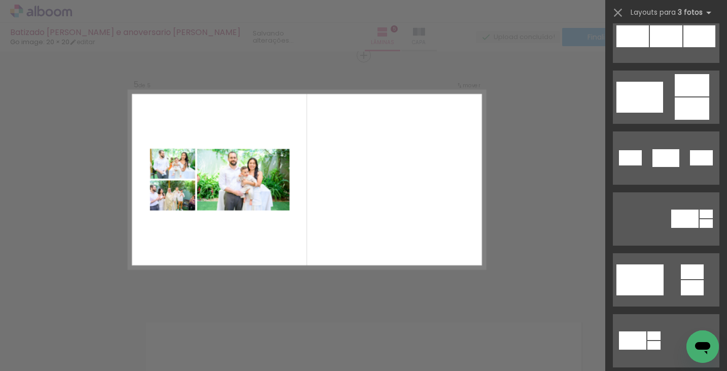
scroll to position [0, 0]
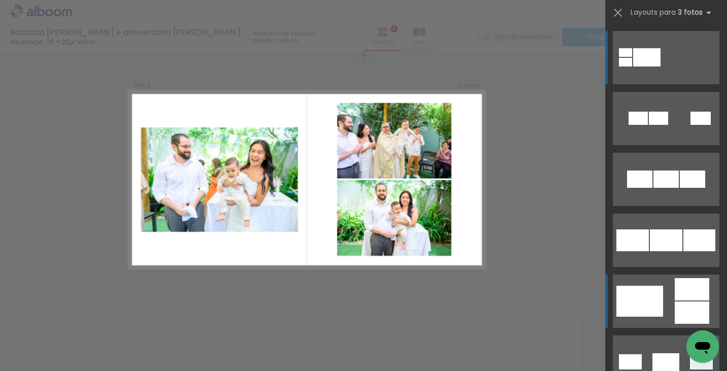
click at [664, 145] on quentale-layouter at bounding box center [666, 118] width 106 height 53
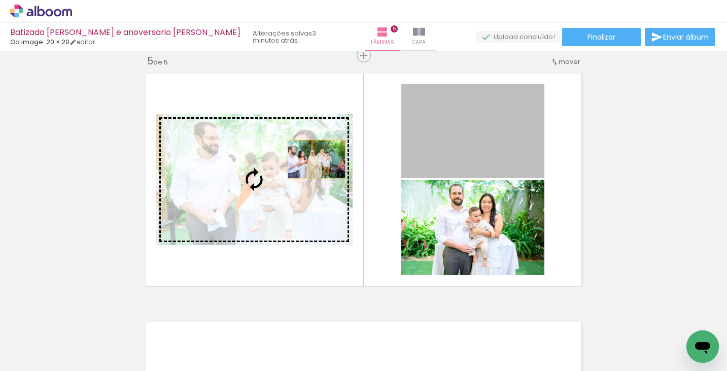
drag, startPoint x: 511, startPoint y: 140, endPoint x: 311, endPoint y: 159, distance: 201.1
click at [0, 0] on slot at bounding box center [0, 0] width 0 height 0
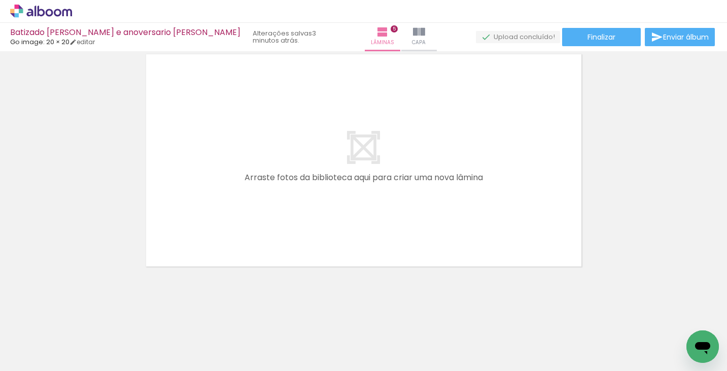
scroll to position [0, 1838]
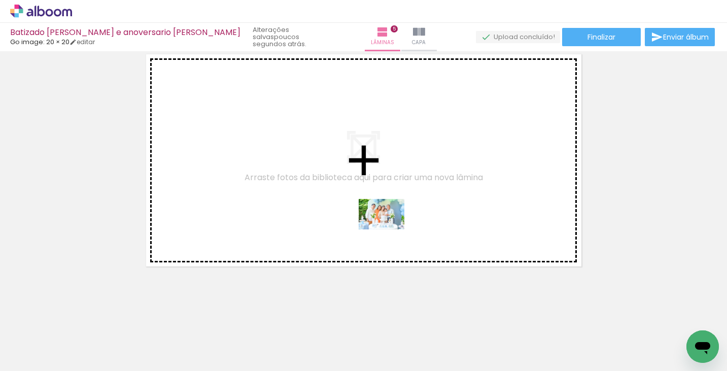
drag, startPoint x: 422, startPoint y: 344, endPoint x: 388, endPoint y: 229, distance: 120.0
click at [388, 229] on quentale-workspace at bounding box center [363, 185] width 727 height 371
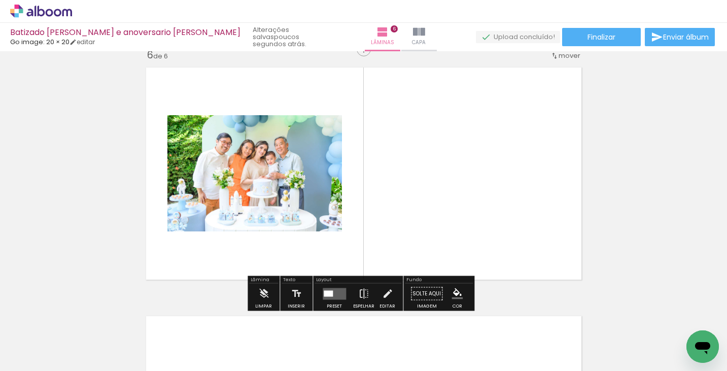
scroll to position [1255, 0]
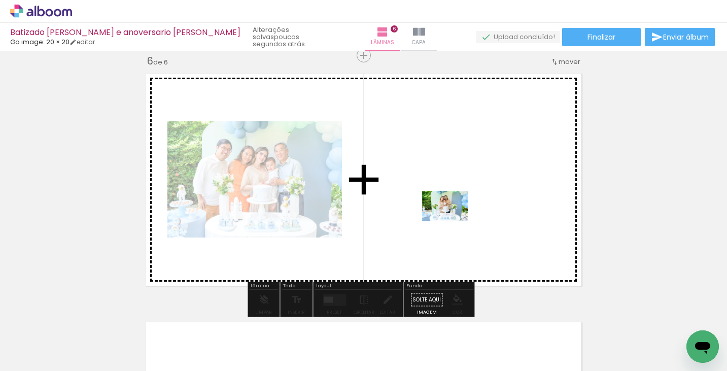
drag, startPoint x: 477, startPoint y: 325, endPoint x: 452, endPoint y: 221, distance: 106.4
click at [452, 221] on quentale-workspace at bounding box center [363, 185] width 727 height 371
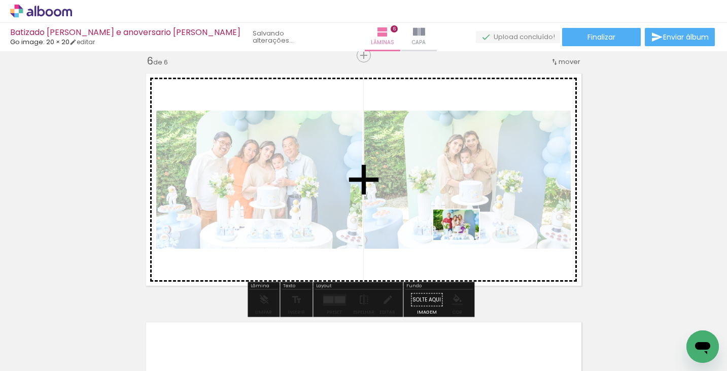
drag, startPoint x: 540, startPoint y: 339, endPoint x: 483, endPoint y: 251, distance: 105.6
click at [458, 234] on quentale-workspace at bounding box center [363, 185] width 727 height 371
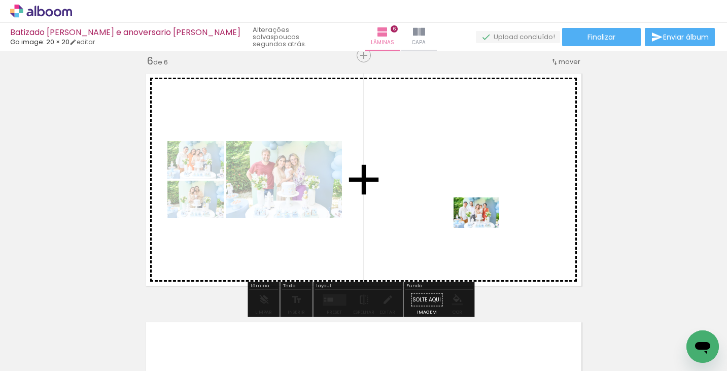
drag, startPoint x: 584, startPoint y: 336, endPoint x: 484, endPoint y: 227, distance: 147.9
click at [484, 227] on quentale-workspace at bounding box center [363, 185] width 727 height 371
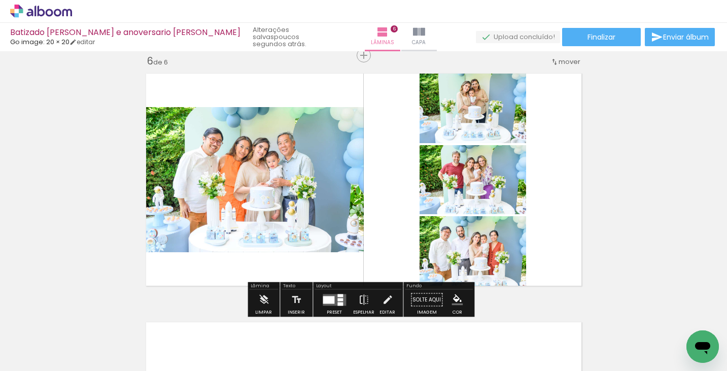
drag, startPoint x: 336, startPoint y: 301, endPoint x: 362, endPoint y: 248, distance: 58.7
click at [336, 301] on quentale-layouter at bounding box center [334, 300] width 23 height 12
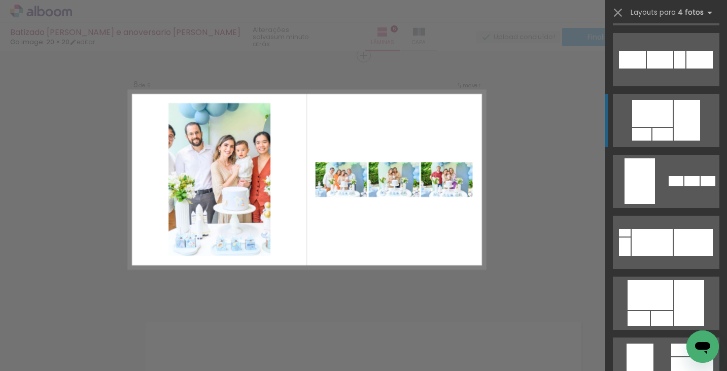
scroll to position [7036, 0]
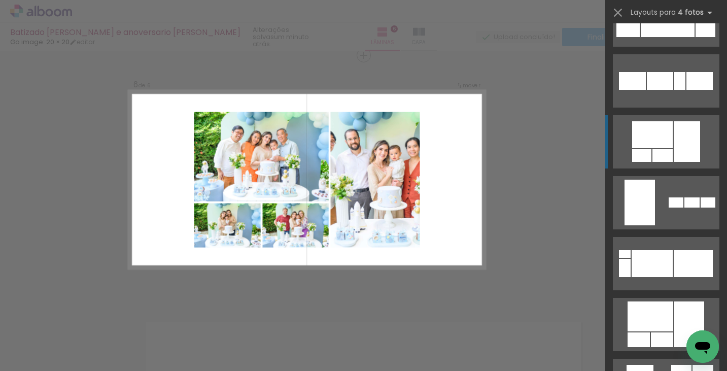
click at [678, 365] on div at bounding box center [681, 371] width 20 height 13
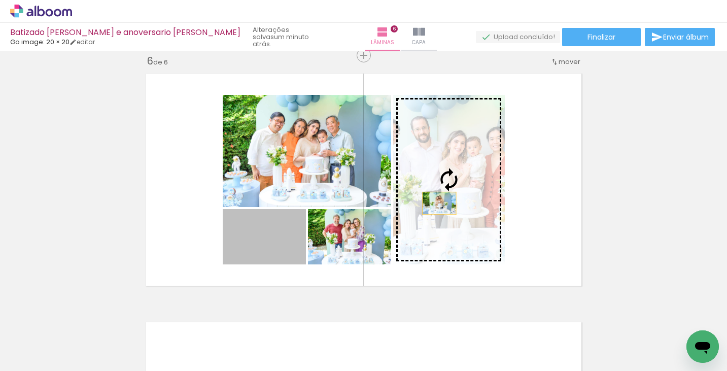
drag, startPoint x: 263, startPoint y: 246, endPoint x: 435, endPoint y: 203, distance: 177.2
click at [0, 0] on slot at bounding box center [0, 0] width 0 height 0
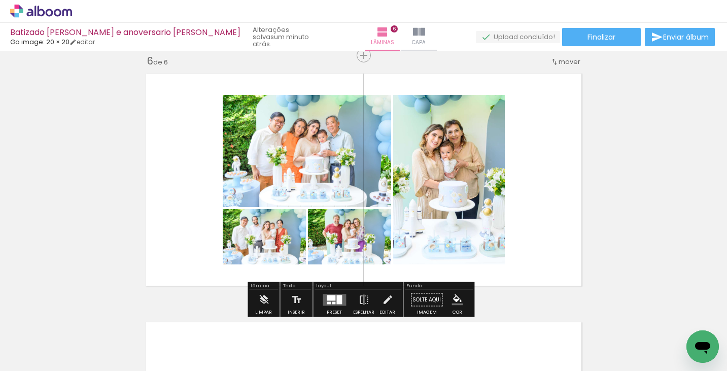
scroll to position [0, 1838]
click at [330, 300] on quentale-layouter at bounding box center [334, 300] width 23 height 12
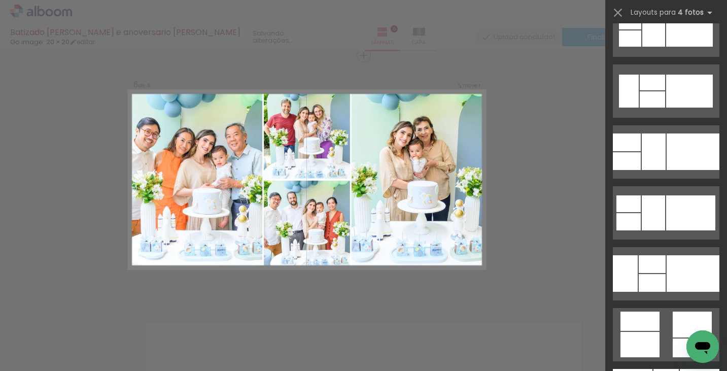
scroll to position [8518, 0]
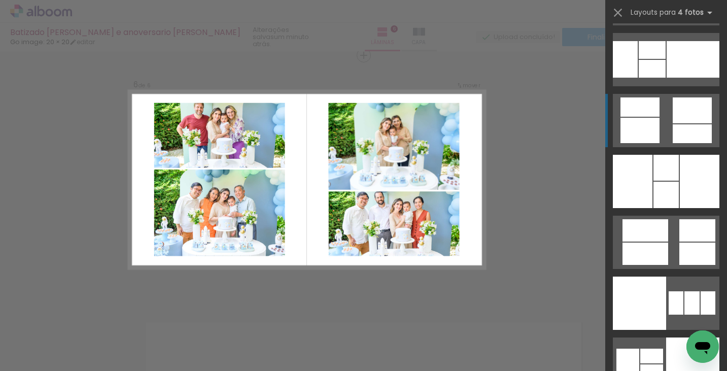
click at [663, 364] on div at bounding box center [651, 371] width 23 height 15
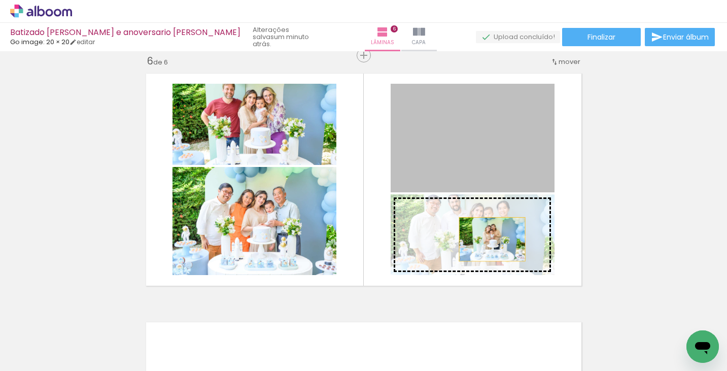
drag, startPoint x: 489, startPoint y: 152, endPoint x: 488, endPoint y: 239, distance: 86.7
click at [0, 0] on slot at bounding box center [0, 0] width 0 height 0
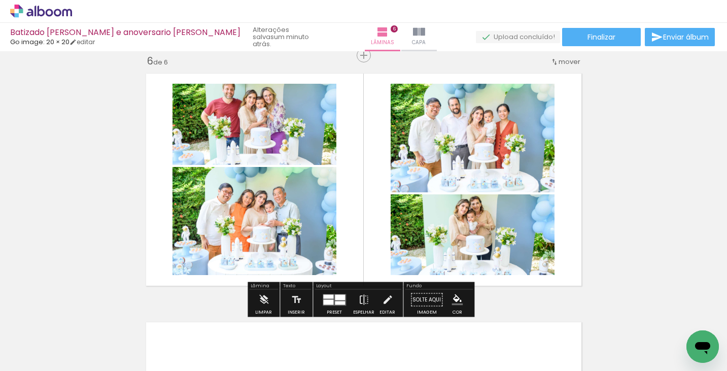
click at [478, 245] on quentale-photo at bounding box center [472, 234] width 164 height 81
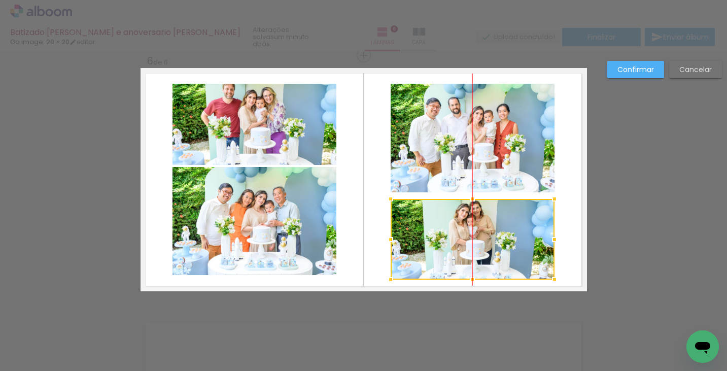
click at [480, 244] on div at bounding box center [472, 239] width 164 height 81
click at [0, 0] on slot "Cancelar" at bounding box center [0, 0] width 0 height 0
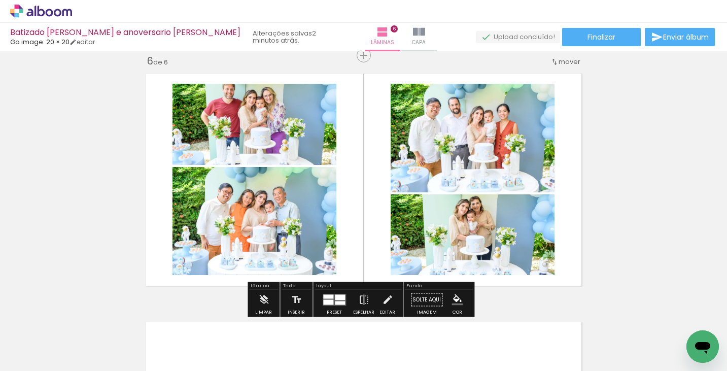
click at [488, 239] on quentale-photo at bounding box center [472, 234] width 164 height 81
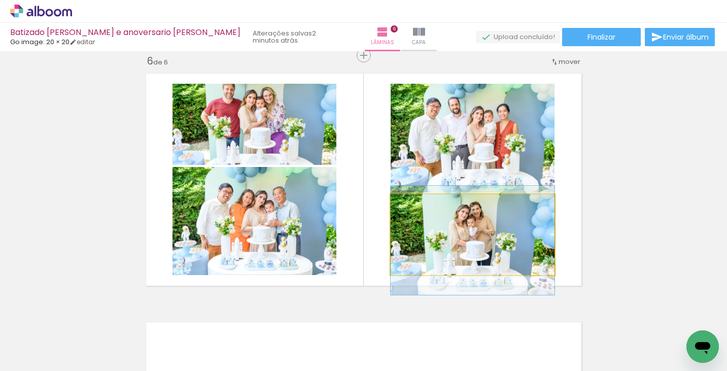
drag, startPoint x: 488, startPoint y: 239, endPoint x: 489, endPoint y: 245, distance: 5.8
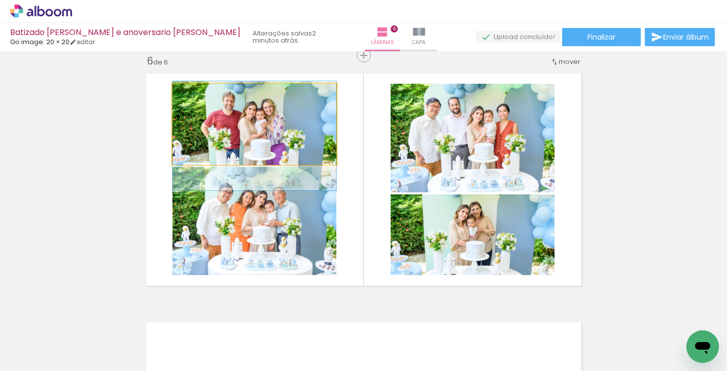
drag, startPoint x: 268, startPoint y: 120, endPoint x: 269, endPoint y: 132, distance: 11.7
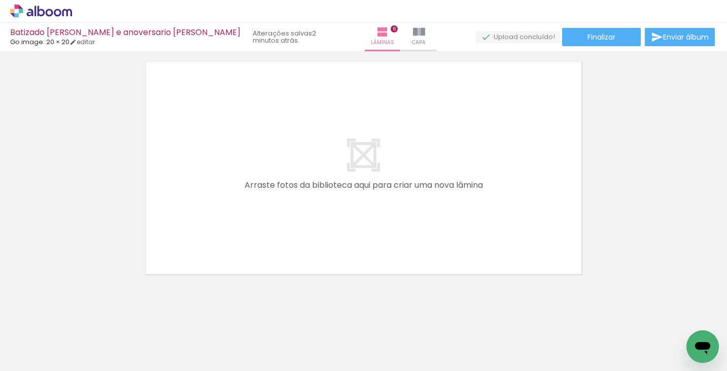
scroll to position [1516, 0]
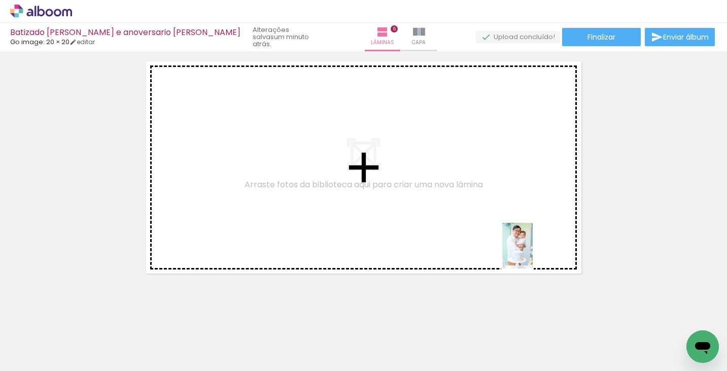
drag, startPoint x: 655, startPoint y: 339, endPoint x: 485, endPoint y: 334, distance: 169.5
click at [513, 241] on quentale-workspace at bounding box center [363, 185] width 727 height 371
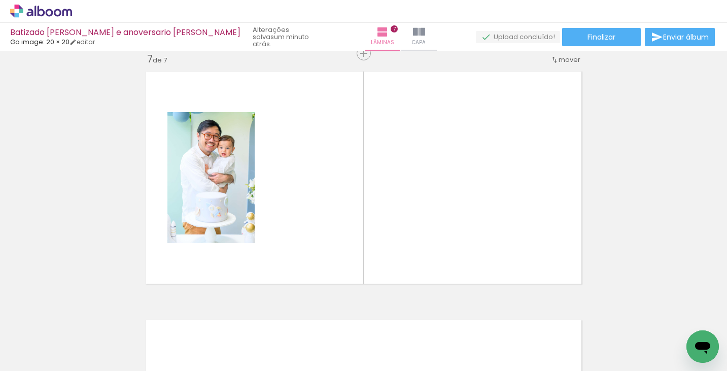
scroll to position [1504, 0]
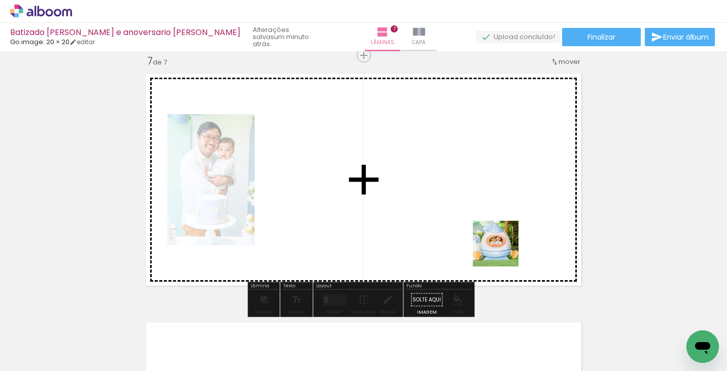
drag, startPoint x: 699, startPoint y: 324, endPoint x: 464, endPoint y: 344, distance: 236.1
click at [468, 234] on quentale-workspace at bounding box center [363, 185] width 727 height 371
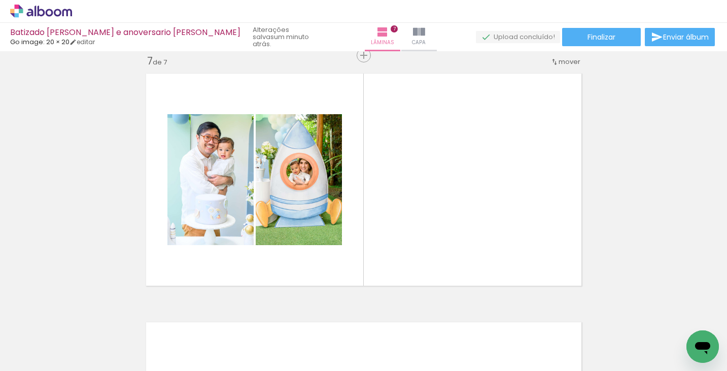
scroll to position [0, 2051]
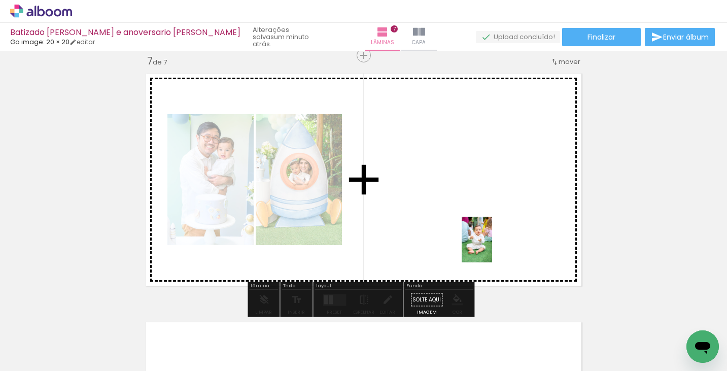
drag, startPoint x: 554, startPoint y: 348, endPoint x: 492, endPoint y: 247, distance: 119.1
click at [492, 247] on quentale-workspace at bounding box center [363, 185] width 727 height 371
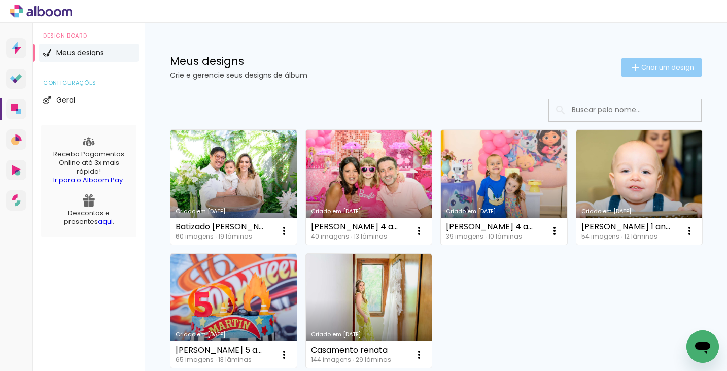
click at [655, 67] on span "Criar um design" at bounding box center [667, 67] width 53 height 7
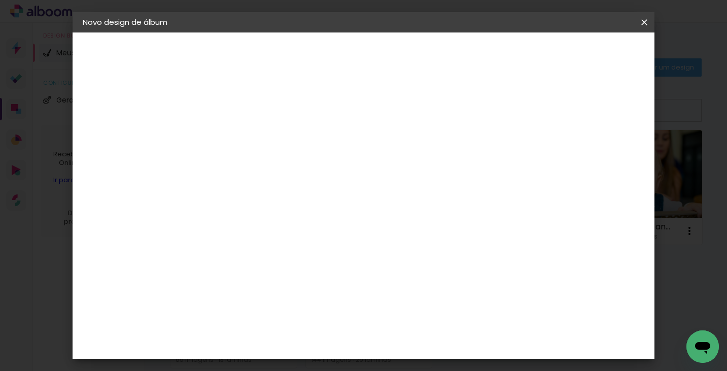
click at [248, 138] on input at bounding box center [248, 136] width 0 height 16
type input "[PERSON_NAME] 8 anos"
type paper-input "[PERSON_NAME] 8 anos"
click at [0, 0] on slot "Avançar" at bounding box center [0, 0] width 0 height 0
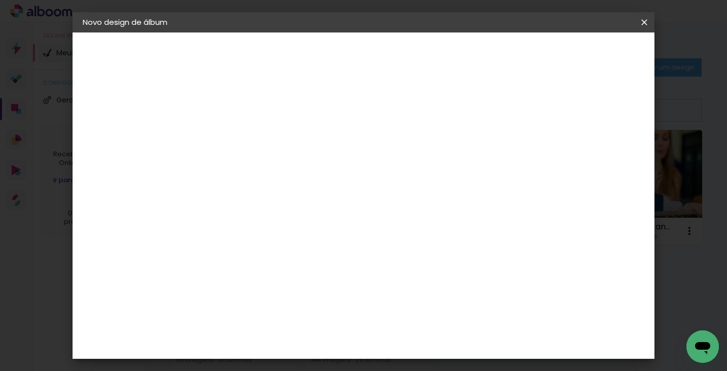
click at [267, 254] on div "Go image" at bounding box center [254, 262] width 25 height 16
click at [0, 0] on slot "Avançar" at bounding box center [0, 0] width 0 height 0
click at [288, 169] on input "text" at bounding box center [268, 177] width 40 height 16
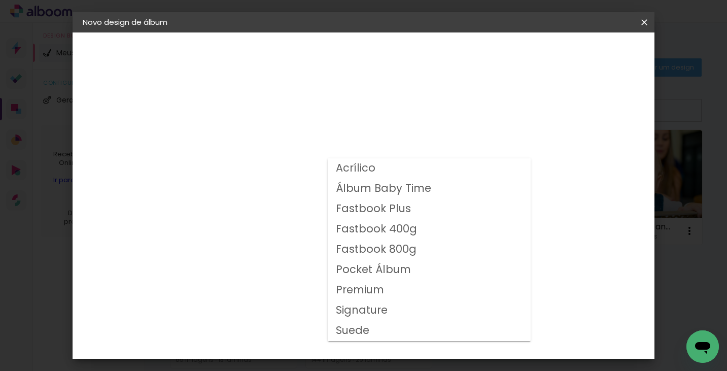
click at [0, 0] on slot "Fastbook 800g" at bounding box center [0, 0] width 0 height 0
type input "Fastbook 800g"
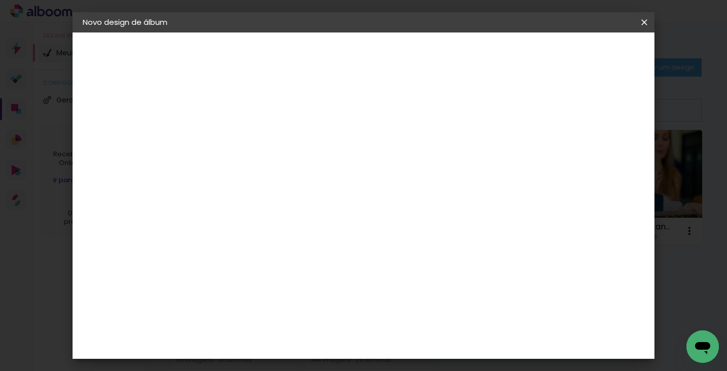
scroll to position [192, 0]
click at [317, 248] on span "20 × 20" at bounding box center [293, 264] width 47 height 33
click at [0, 0] on slot "Avançar" at bounding box center [0, 0] width 0 height 0
click at [470, 109] on div at bounding box center [464, 109] width 9 height 9
type paper-checkbox "on"
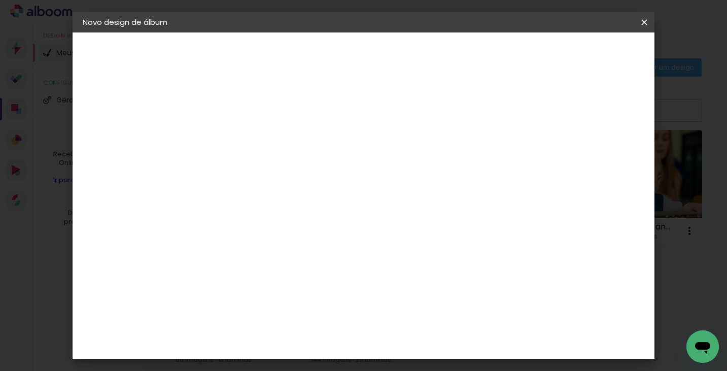
click at [527, 51] on span "Iniciar design" at bounding box center [504, 53] width 46 height 7
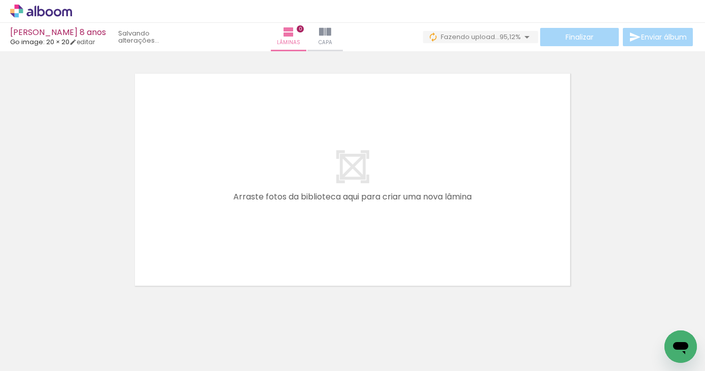
scroll to position [0, 249]
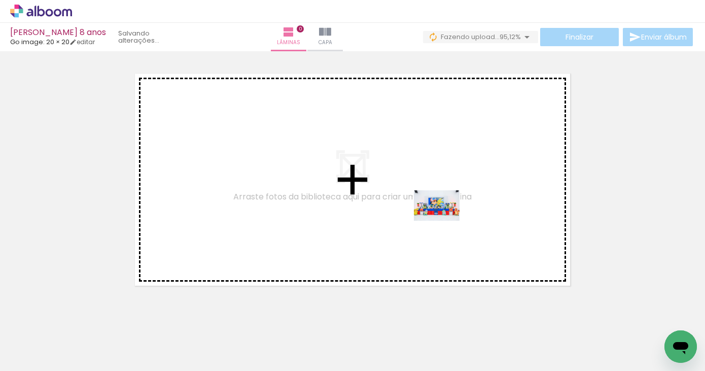
drag, startPoint x: 530, startPoint y: 340, endPoint x: 444, endPoint y: 221, distance: 147.5
click at [444, 221] on quentale-workspace at bounding box center [352, 185] width 705 height 371
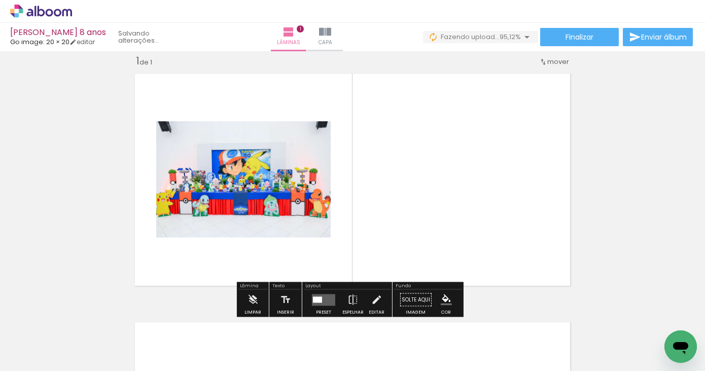
scroll to position [0, 0]
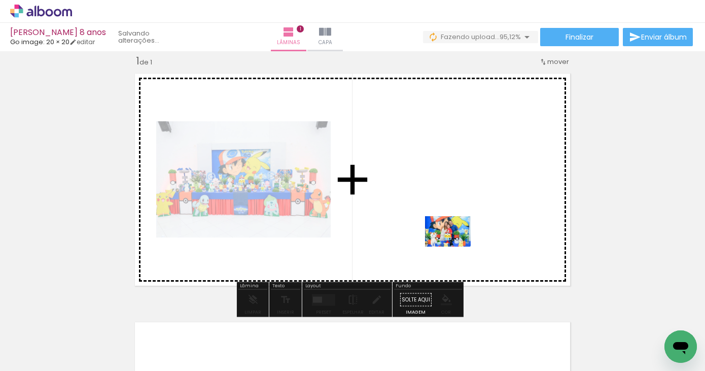
drag, startPoint x: 335, startPoint y: 341, endPoint x: 455, endPoint y: 246, distance: 153.5
click at [455, 246] on quentale-workspace at bounding box center [352, 185] width 705 height 371
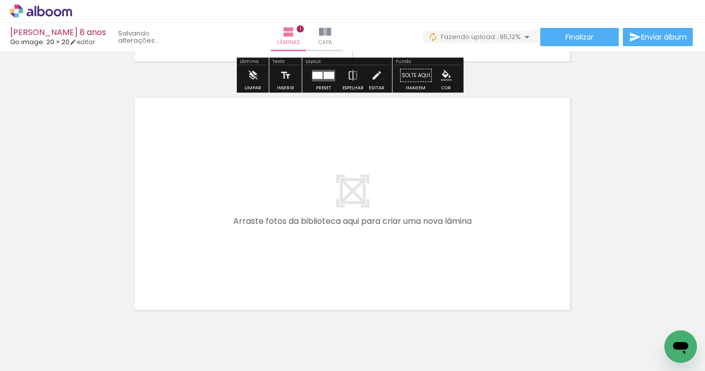
scroll to position [262, 0]
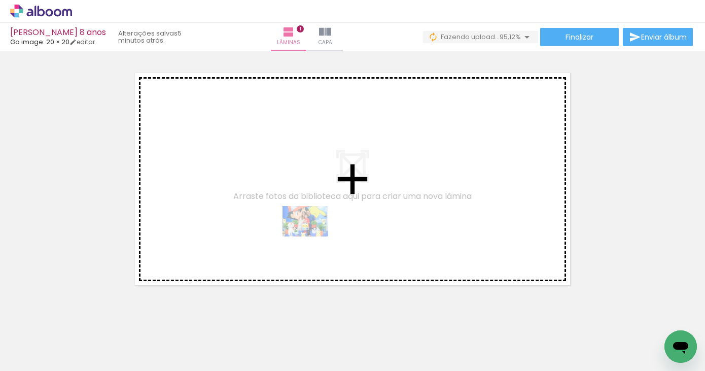
drag, startPoint x: 344, startPoint y: 343, endPoint x: 313, endPoint y: 236, distance: 110.9
click at [313, 236] on quentale-workspace at bounding box center [352, 185] width 705 height 371
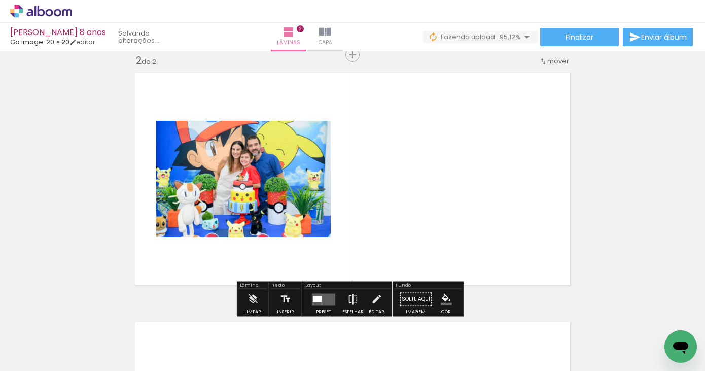
scroll to position [261, 0]
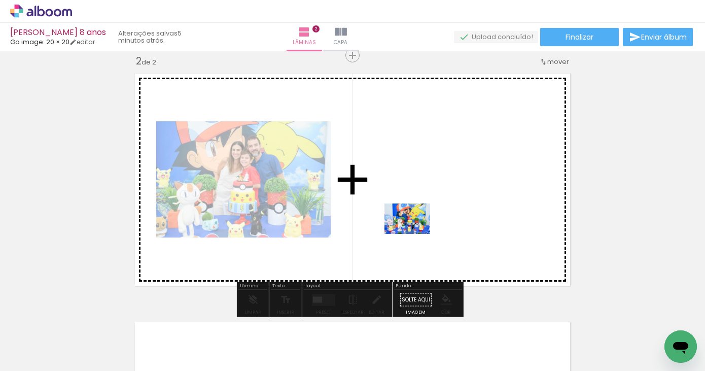
drag, startPoint x: 395, startPoint y: 347, endPoint x: 415, endPoint y: 234, distance: 114.8
click at [415, 234] on quentale-workspace at bounding box center [352, 185] width 705 height 371
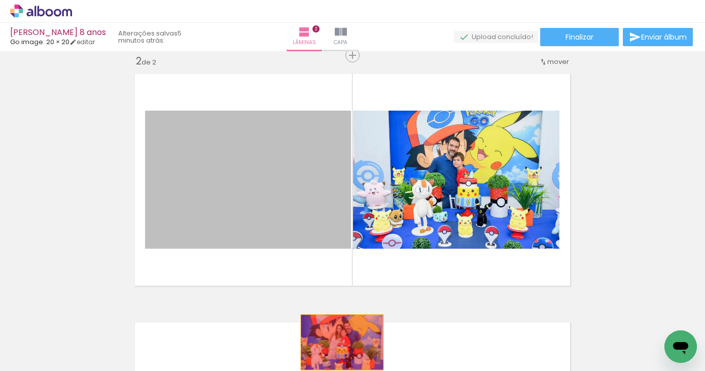
drag, startPoint x: 282, startPoint y: 211, endPoint x: 338, endPoint y: 342, distance: 142.0
click at [338, 342] on quentale-workspace at bounding box center [352, 185] width 705 height 371
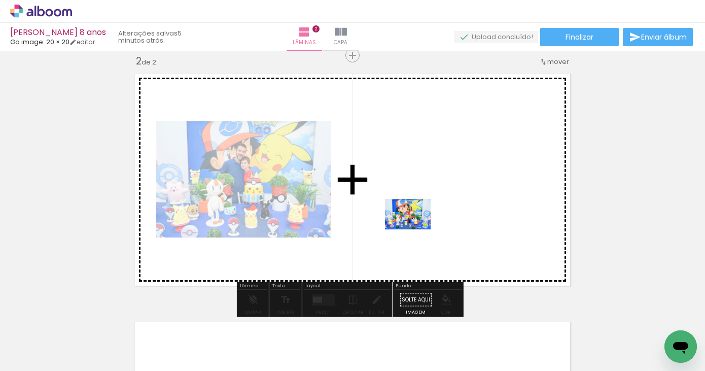
drag, startPoint x: 434, startPoint y: 346, endPoint x: 415, endPoint y: 229, distance: 118.6
click at [415, 229] on quentale-workspace at bounding box center [352, 185] width 705 height 371
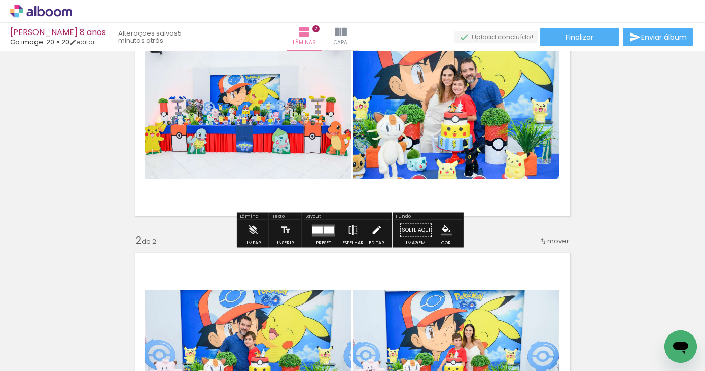
scroll to position [88, 0]
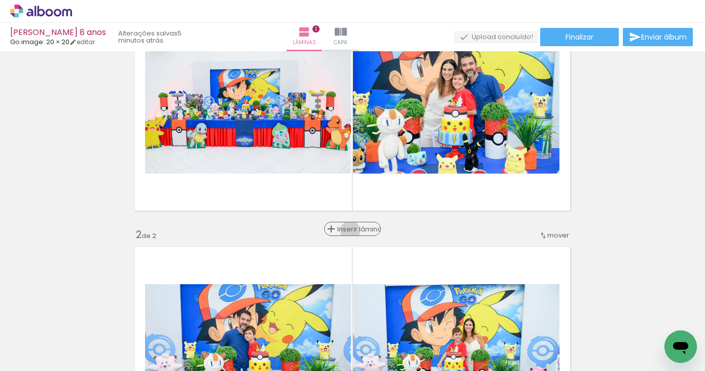
click at [348, 230] on span "Inserir lâmina" at bounding box center [357, 229] width 40 height 7
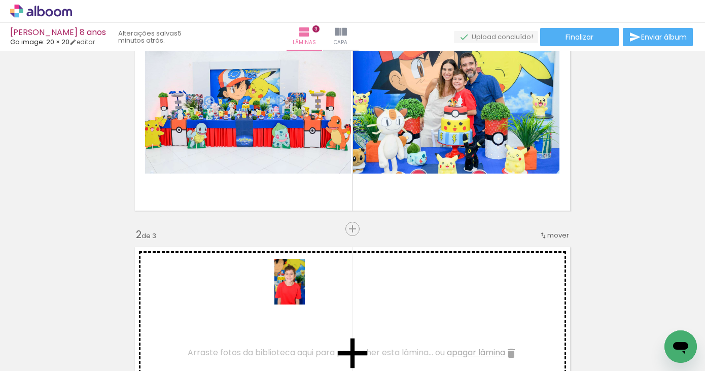
drag, startPoint x: 299, startPoint y: 313, endPoint x: 305, endPoint y: 289, distance: 24.6
click at [305, 289] on quentale-workspace at bounding box center [352, 185] width 705 height 371
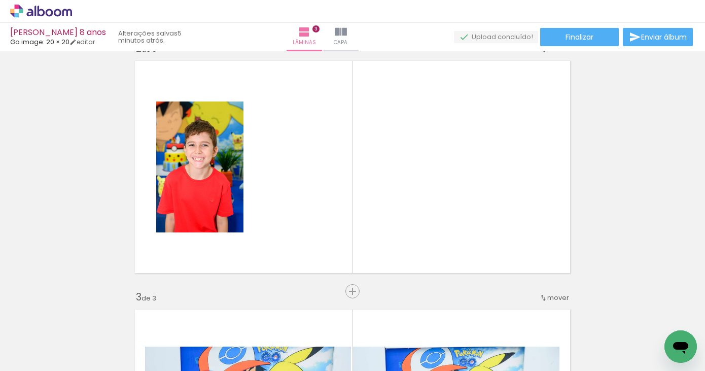
scroll to position [284, 0]
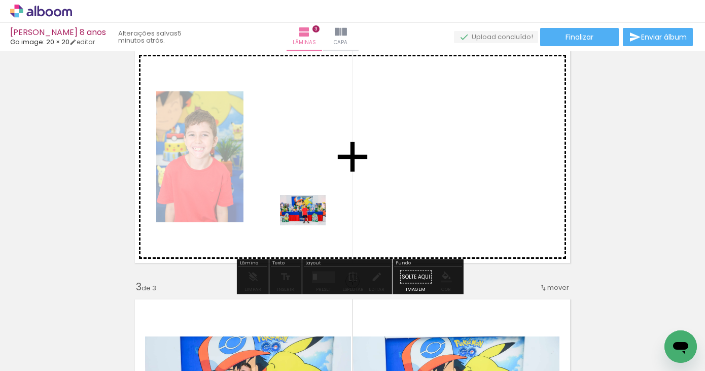
drag, startPoint x: 220, startPoint y: 343, endPoint x: 310, endPoint y: 225, distance: 148.3
click at [310, 225] on quentale-workspace at bounding box center [352, 185] width 705 height 371
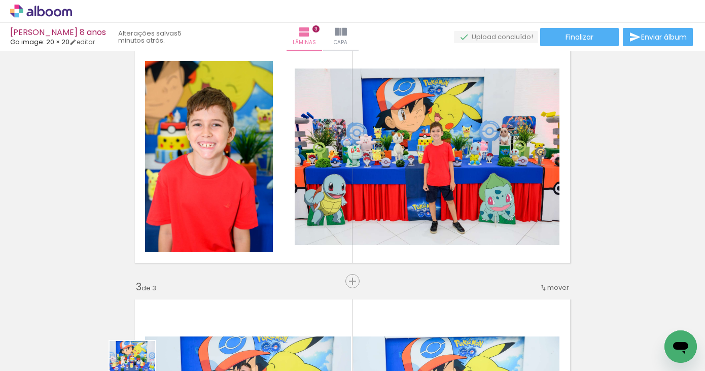
drag, startPoint x: 96, startPoint y: 340, endPoint x: 135, endPoint y: 369, distance: 48.7
click at [83, 369] on iron-horizontal-list at bounding box center [73, 338] width 20 height 63
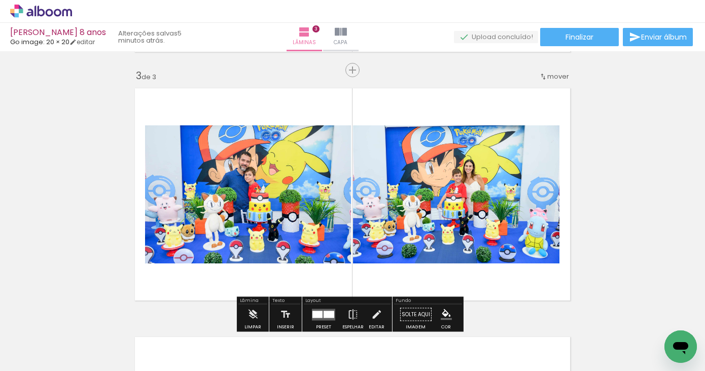
scroll to position [420, 0]
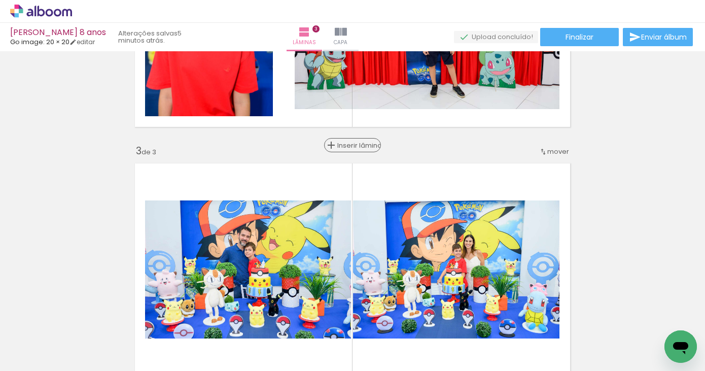
click at [347, 148] on span "Inserir lâmina" at bounding box center [357, 145] width 40 height 7
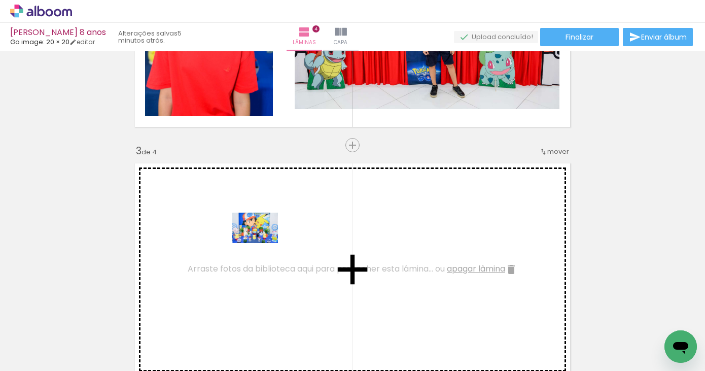
drag, startPoint x: 108, startPoint y: 335, endPoint x: 263, endPoint y: 242, distance: 180.8
click at [263, 242] on quentale-workspace at bounding box center [352, 185] width 705 height 371
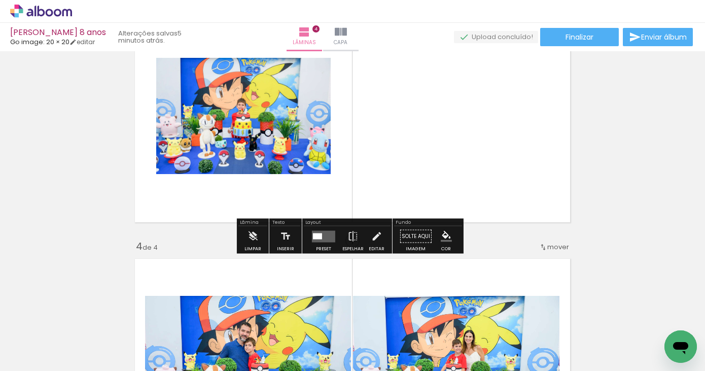
scroll to position [523, 0]
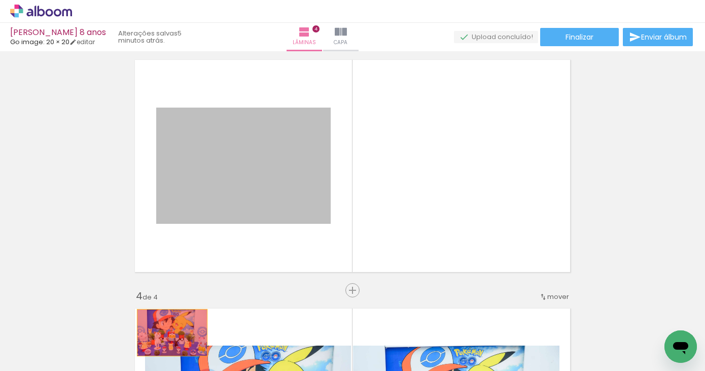
drag, startPoint x: 237, startPoint y: 146, endPoint x: 164, endPoint y: 338, distance: 205.8
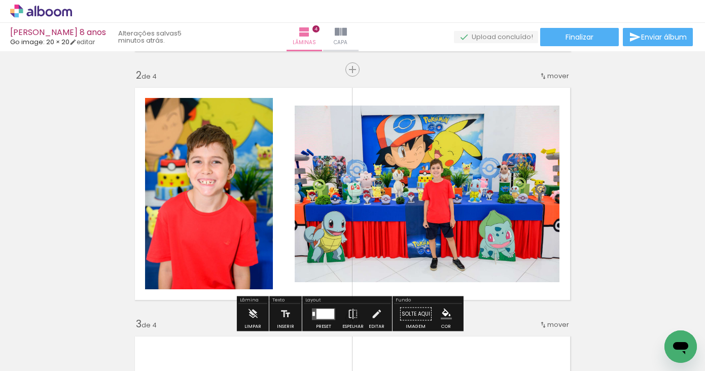
scroll to position [259, 0]
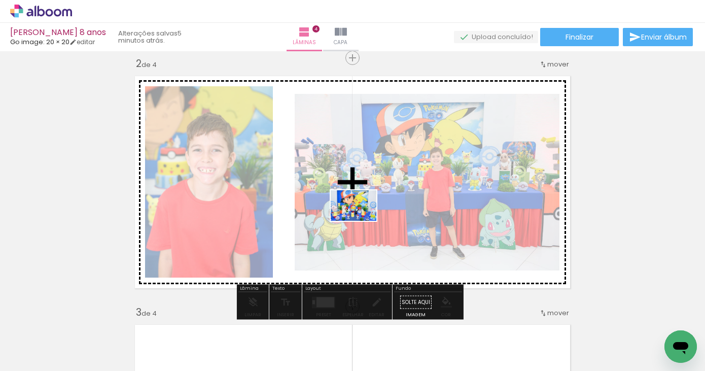
drag, startPoint x: 96, startPoint y: 347, endPoint x: 361, endPoint y: 221, distance: 294.0
click at [361, 221] on quentale-workspace at bounding box center [352, 185] width 705 height 371
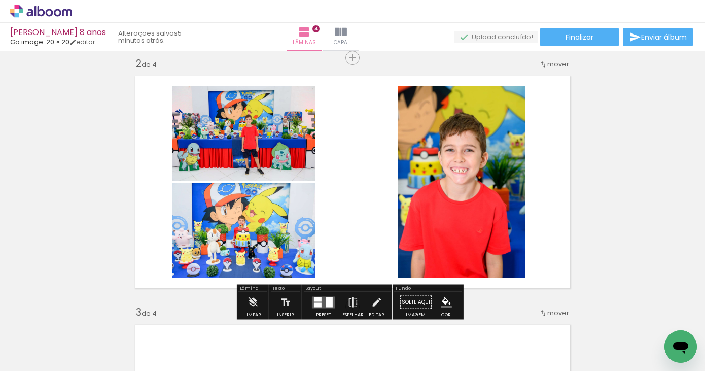
click at [418, 100] on div at bounding box center [421, 97] width 6 height 6
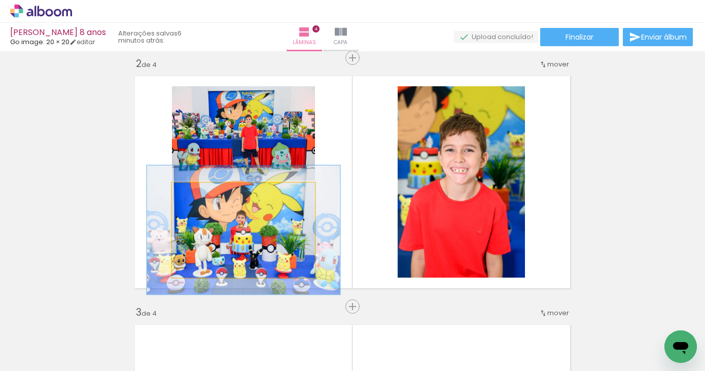
drag, startPoint x: 192, startPoint y: 194, endPoint x: 204, endPoint y: 193, distance: 12.3
type paper-slider "135"
click at [204, 193] on div at bounding box center [207, 193] width 9 height 9
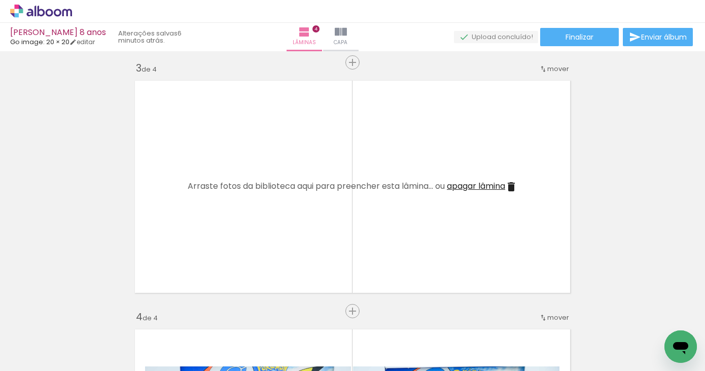
scroll to position [503, 0]
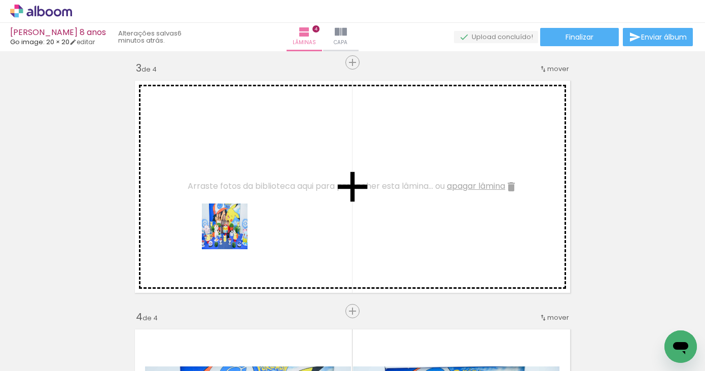
drag, startPoint x: 163, startPoint y: 341, endPoint x: 237, endPoint y: 226, distance: 137.1
click at [237, 226] on quentale-workspace at bounding box center [352, 185] width 705 height 371
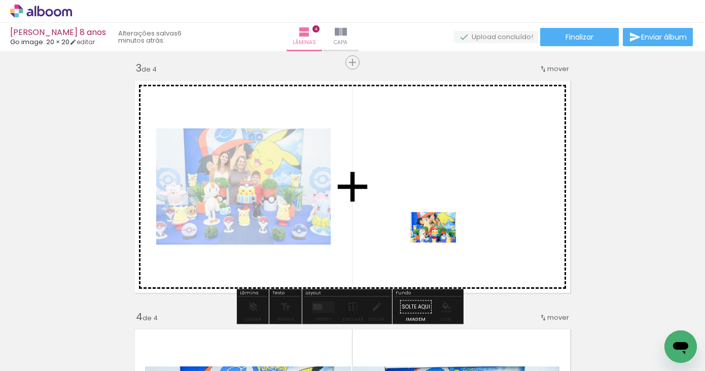
drag, startPoint x: 512, startPoint y: 341, endPoint x: 440, endPoint y: 241, distance: 122.9
click at [440, 241] on quentale-workspace at bounding box center [352, 185] width 705 height 371
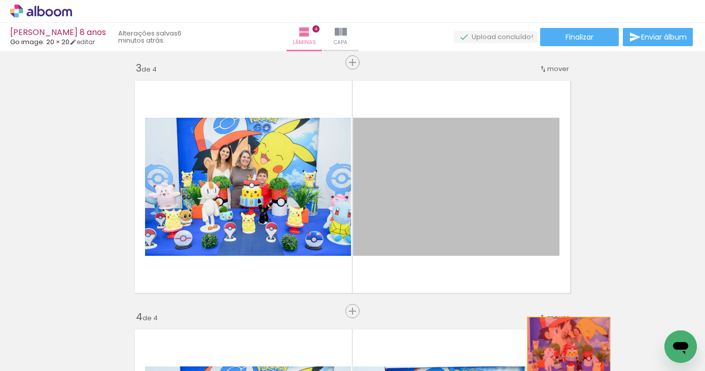
drag, startPoint x: 488, startPoint y: 222, endPoint x: 565, endPoint y: 344, distance: 144.2
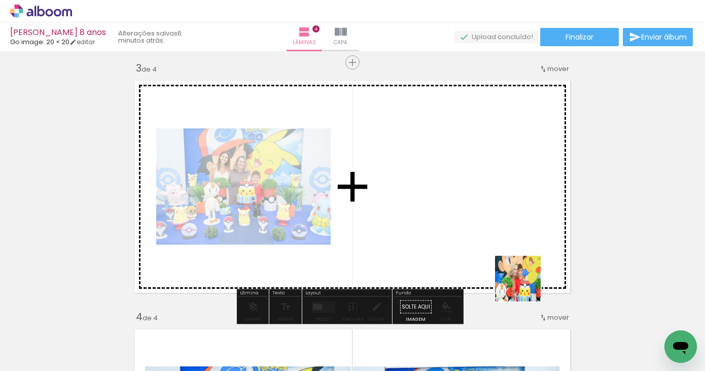
drag, startPoint x: 553, startPoint y: 332, endPoint x: 554, endPoint y: 309, distance: 22.8
click at [492, 240] on quentale-workspace at bounding box center [352, 185] width 705 height 371
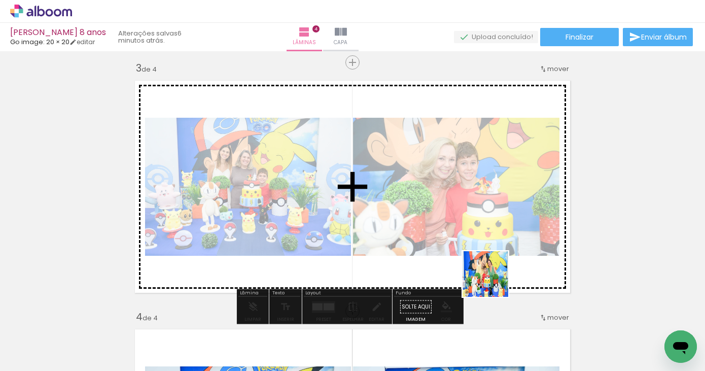
drag, startPoint x: 511, startPoint y: 345, endPoint x: 482, endPoint y: 225, distance: 123.0
click at [482, 225] on quentale-workspace at bounding box center [352, 185] width 705 height 371
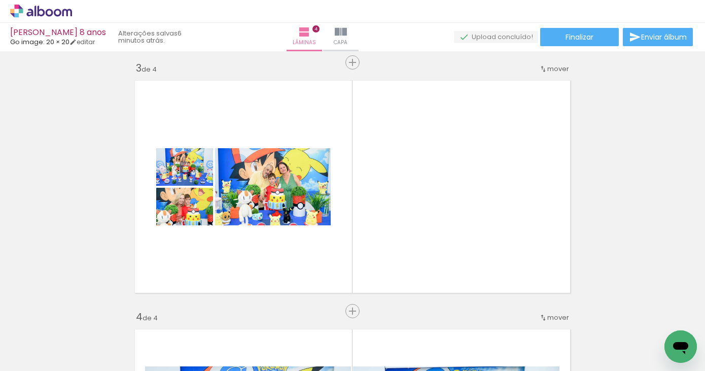
scroll to position [0, 271]
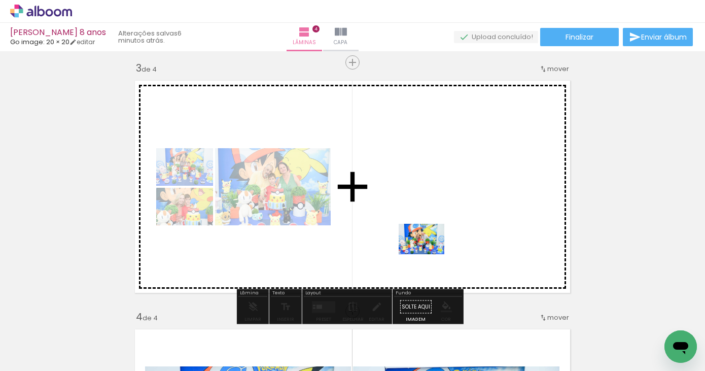
drag, startPoint x: 401, startPoint y: 345, endPoint x: 429, endPoint y: 253, distance: 95.9
click at [429, 253] on quentale-workspace at bounding box center [352, 185] width 705 height 371
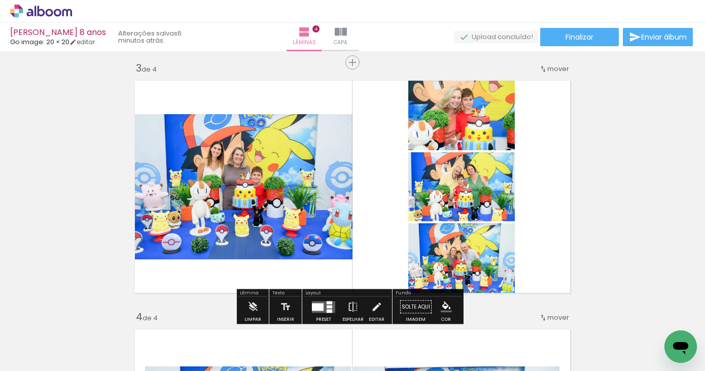
click at [322, 301] on quentale-layouter at bounding box center [323, 307] width 23 height 12
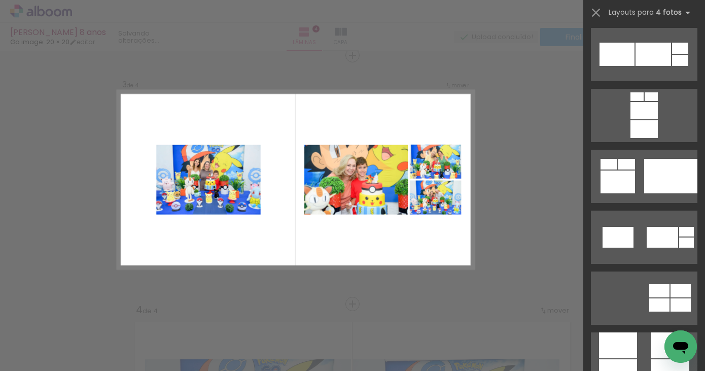
scroll to position [2606, 0]
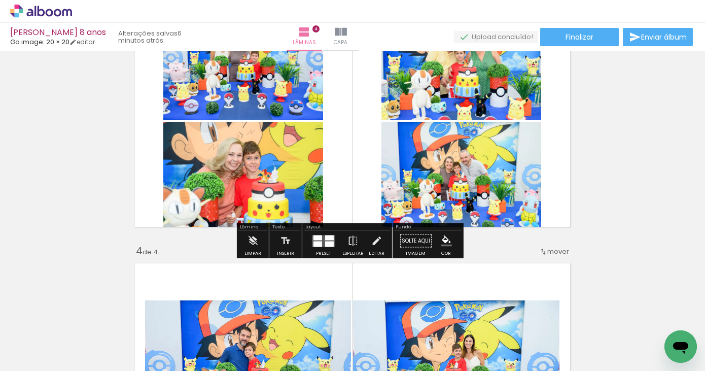
scroll to position [587, 0]
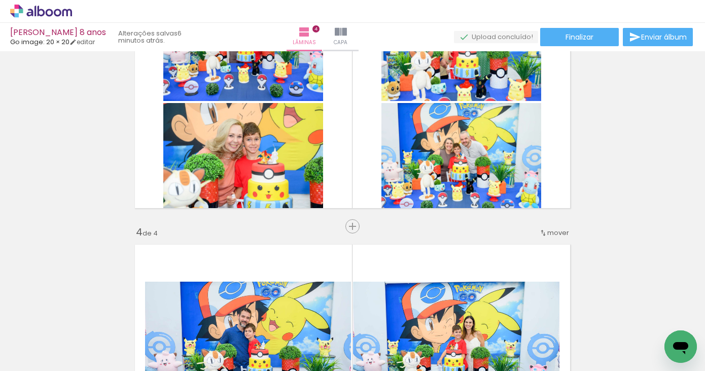
click at [550, 235] on span "mover" at bounding box center [558, 233] width 22 height 10
click at [523, 261] on span "antes da" at bounding box center [512, 264] width 29 height 17
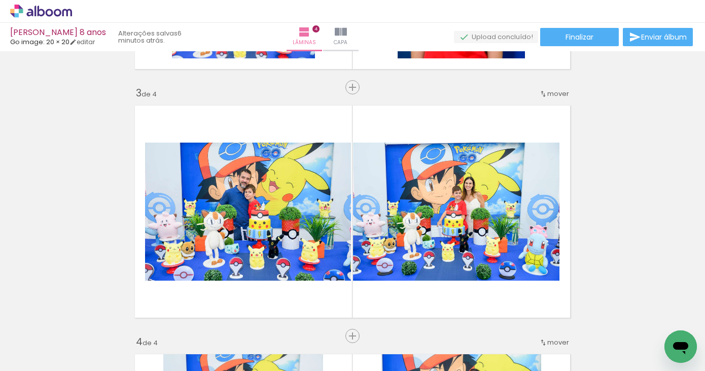
scroll to position [424, 0]
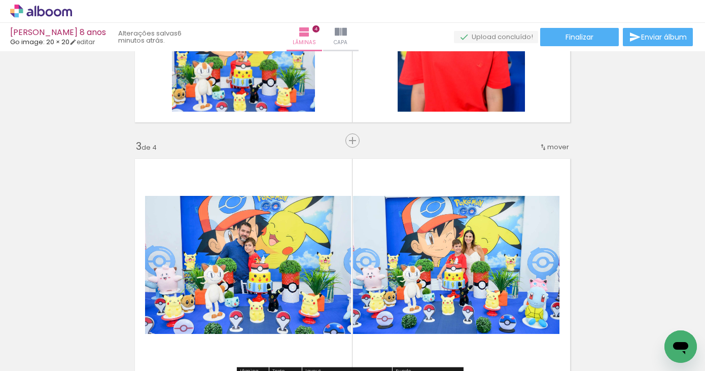
click at [556, 147] on span "mover" at bounding box center [558, 147] width 22 height 10
click at [515, 164] on span "antes da" at bounding box center [512, 162] width 29 height 17
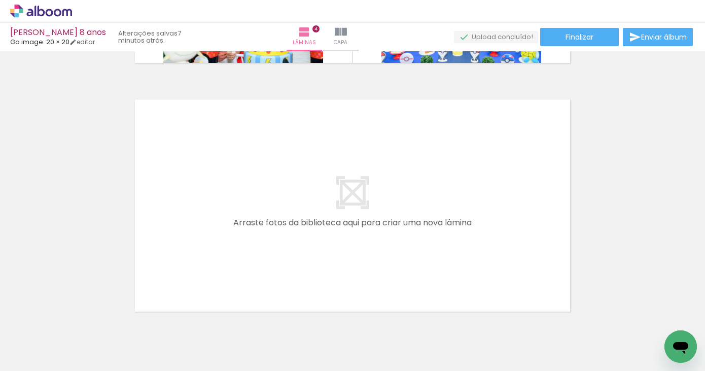
scroll to position [1026, 0]
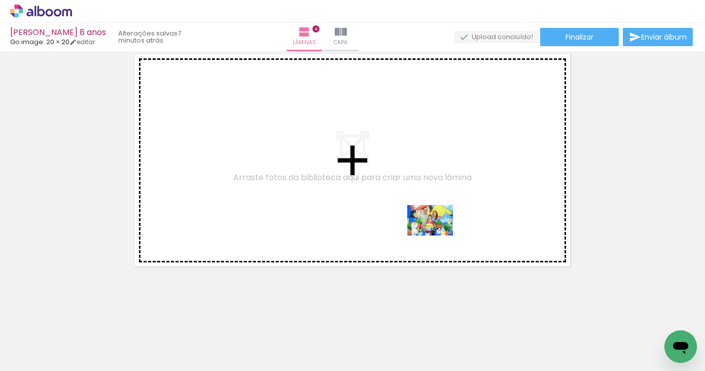
drag, startPoint x: 462, startPoint y: 332, endPoint x: 370, endPoint y: 326, distance: 92.0
click at [437, 235] on quentale-workspace at bounding box center [352, 185] width 705 height 371
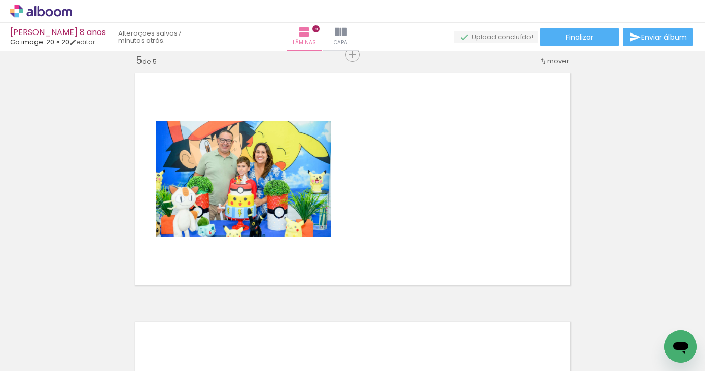
scroll to position [1007, 0]
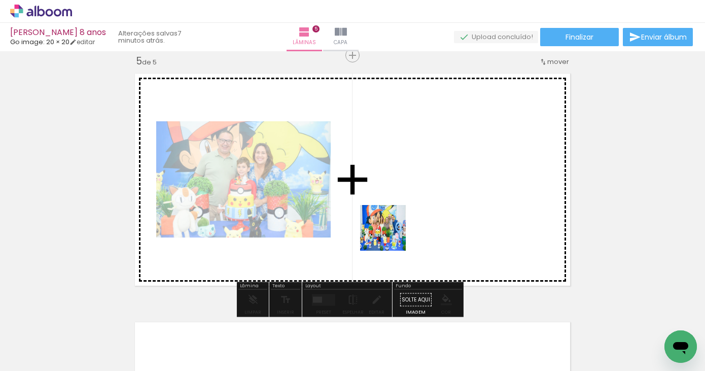
drag, startPoint x: 337, startPoint y: 336, endPoint x: 398, endPoint y: 224, distance: 128.0
click at [398, 224] on quentale-workspace at bounding box center [352, 185] width 705 height 371
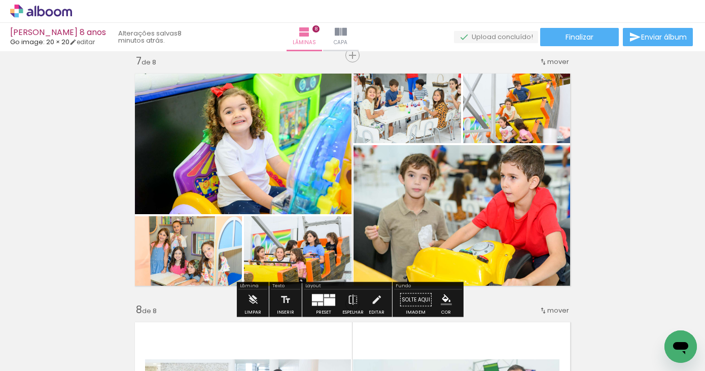
scroll to position [0, 716]
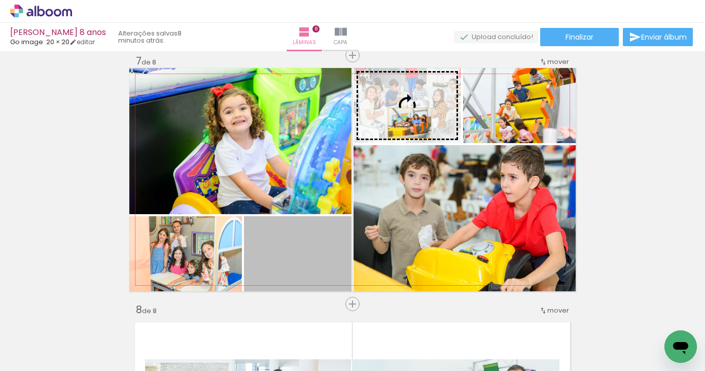
drag, startPoint x: 309, startPoint y: 262, endPoint x: 407, endPoint y: 121, distance: 171.5
click at [0, 0] on slot at bounding box center [0, 0] width 0 height 0
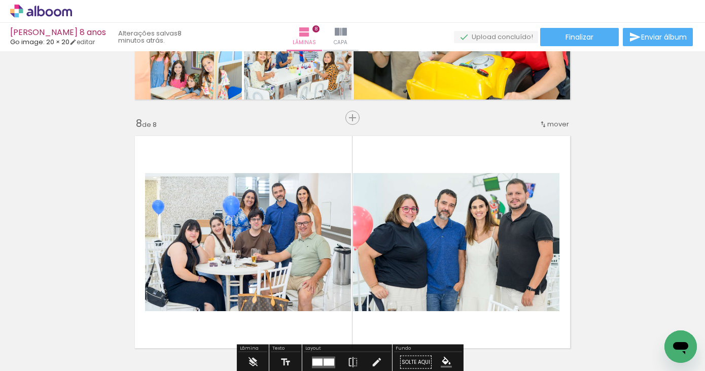
scroll to position [0, 1041]
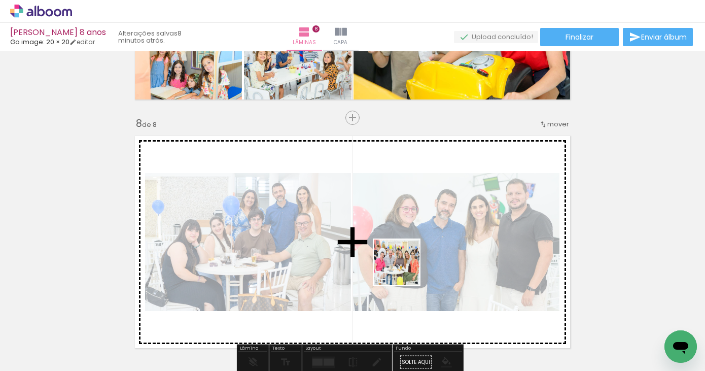
drag, startPoint x: 366, startPoint y: 347, endPoint x: 417, endPoint y: 247, distance: 112.0
click at [417, 247] on quentale-workspace at bounding box center [352, 185] width 705 height 371
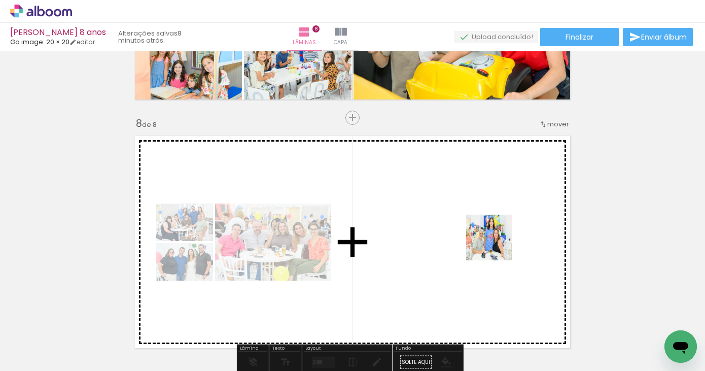
drag, startPoint x: 549, startPoint y: 343, endPoint x: 492, endPoint y: 239, distance: 119.2
click at [492, 239] on quentale-workspace at bounding box center [352, 185] width 705 height 371
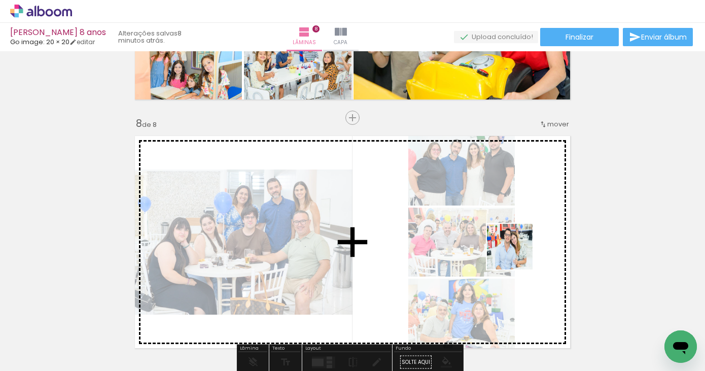
drag, startPoint x: 642, startPoint y: 332, endPoint x: 611, endPoint y: 217, distance: 119.1
click at [509, 250] on quentale-workspace at bounding box center [352, 185] width 705 height 371
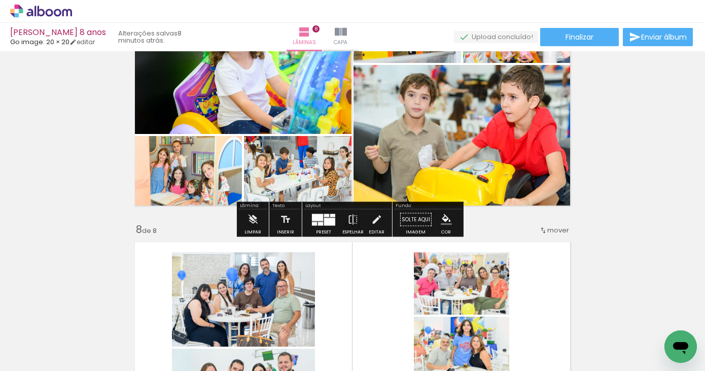
scroll to position [1584, 0]
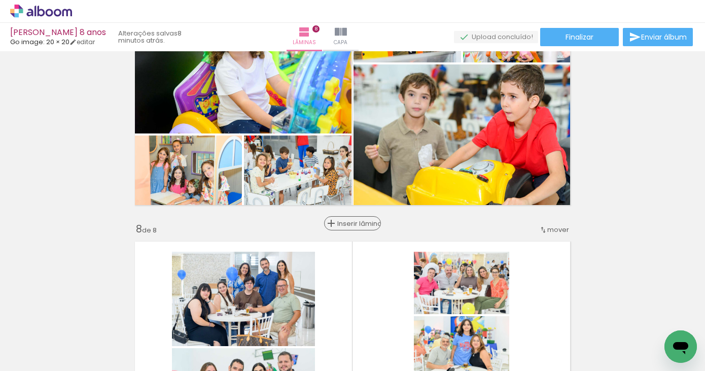
click at [348, 226] on span "Inserir lâmina" at bounding box center [357, 223] width 40 height 7
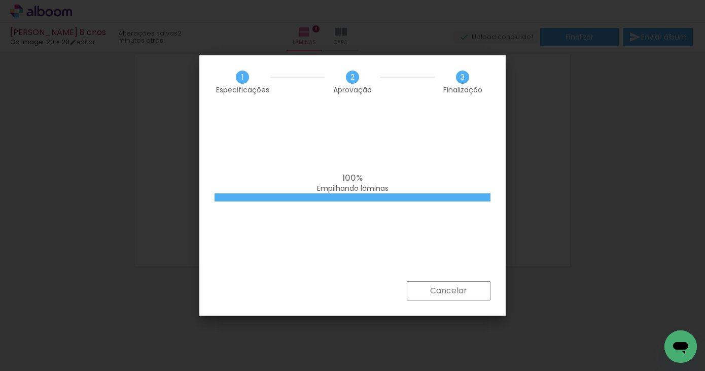
scroll to position [2697, 0]
